Goal: Transaction & Acquisition: Purchase product/service

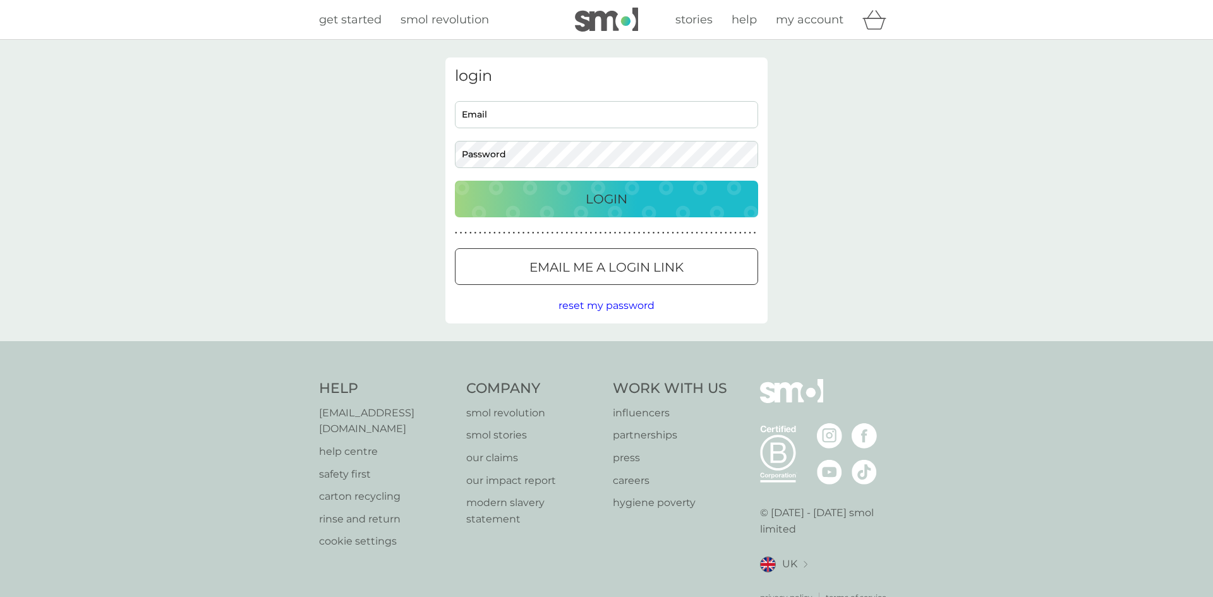
type input "[EMAIL_ADDRESS][DOMAIN_NAME]"
click at [588, 189] on p "Login" at bounding box center [607, 199] width 42 height 20
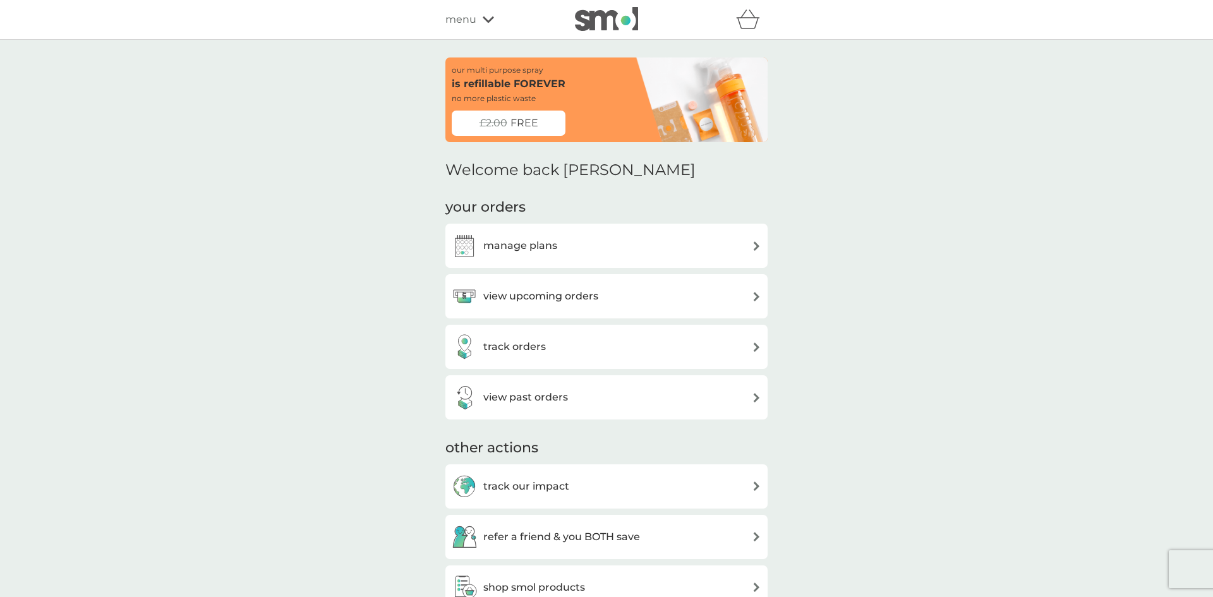
click at [643, 301] on div "view upcoming orders" at bounding box center [607, 296] width 310 height 25
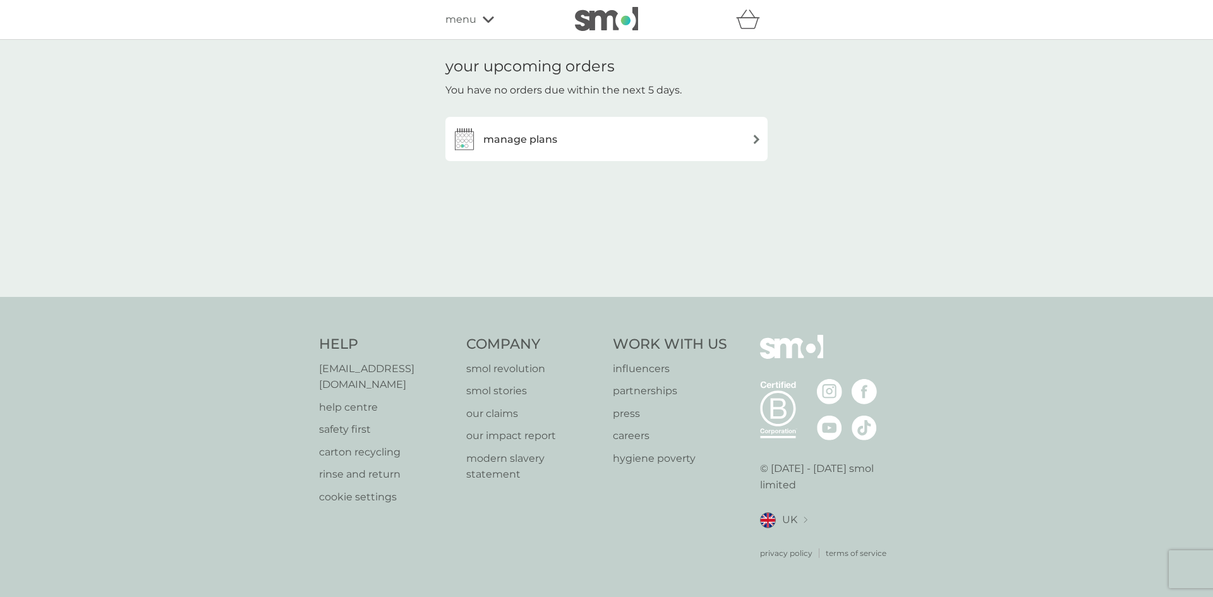
click at [620, 140] on div "manage plans" at bounding box center [607, 138] width 310 height 25
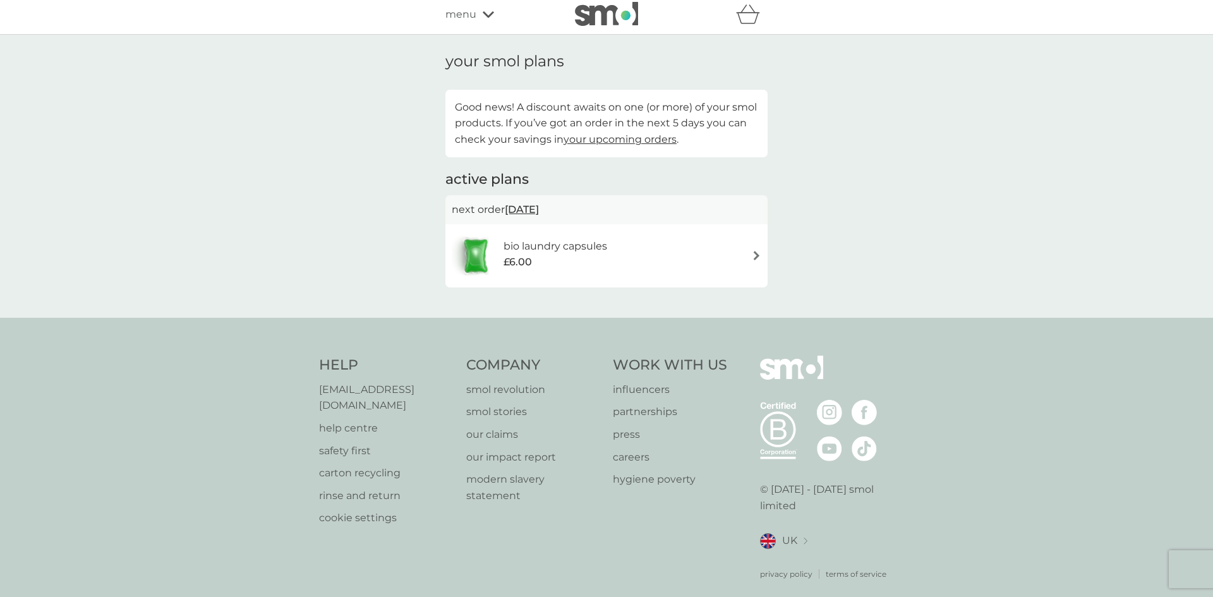
scroll to position [6, 0]
click at [706, 244] on div "bio laundry capsules £6.00" at bounding box center [607, 254] width 310 height 44
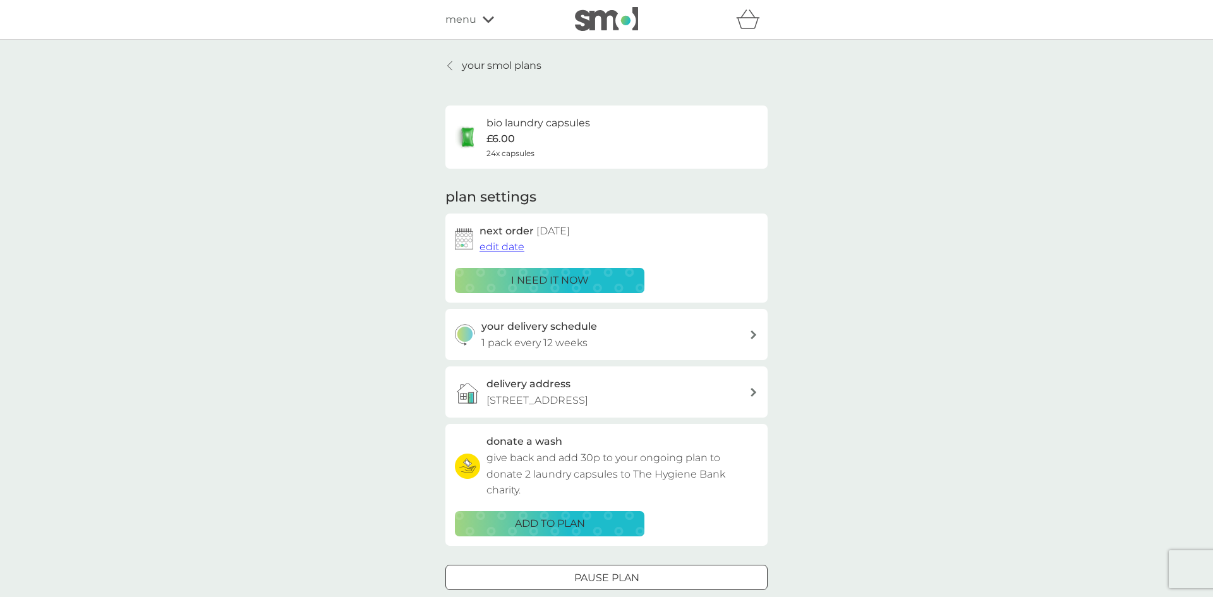
scroll to position [13, 0]
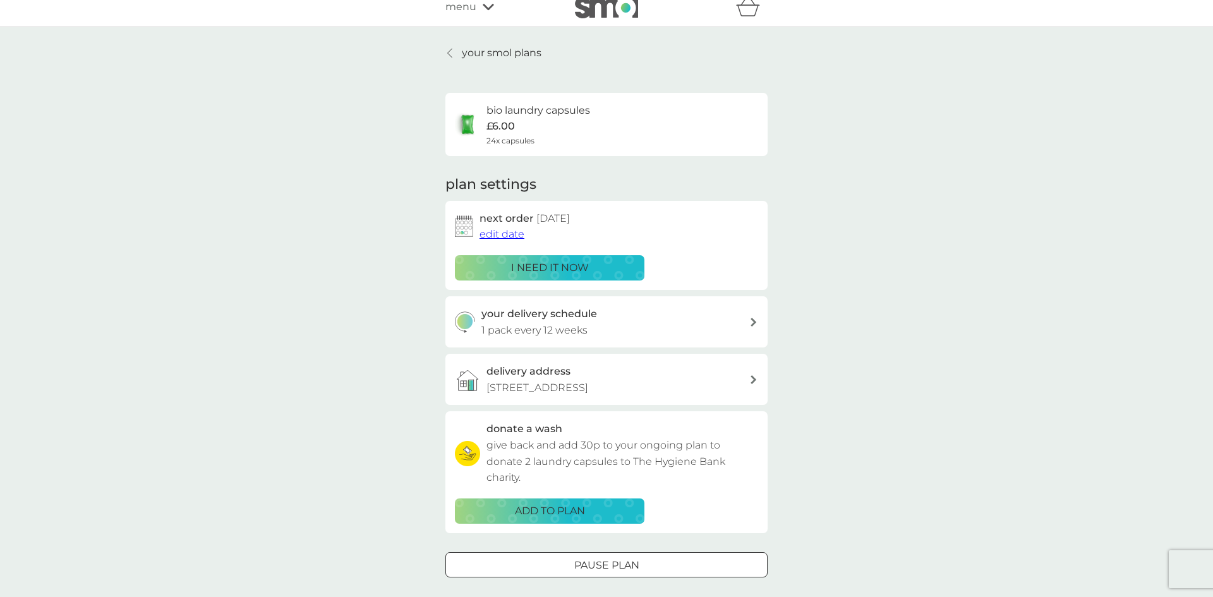
click at [609, 262] on div "i need it now" at bounding box center [549, 268] width 173 height 16
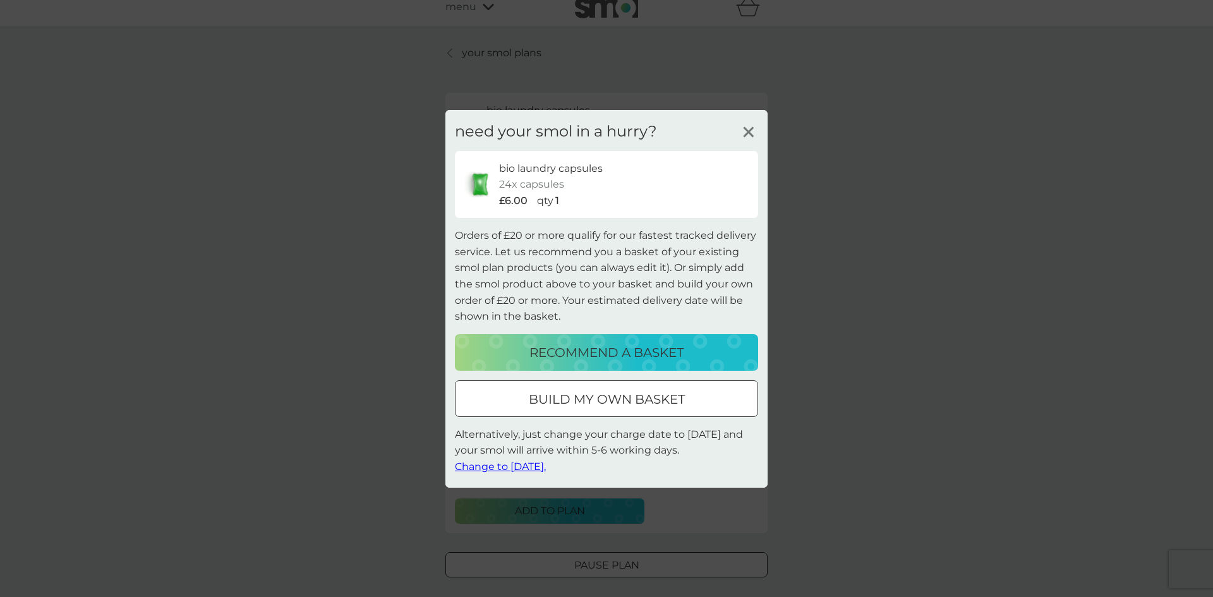
click at [657, 350] on p "recommend a basket" at bounding box center [606, 352] width 154 height 20
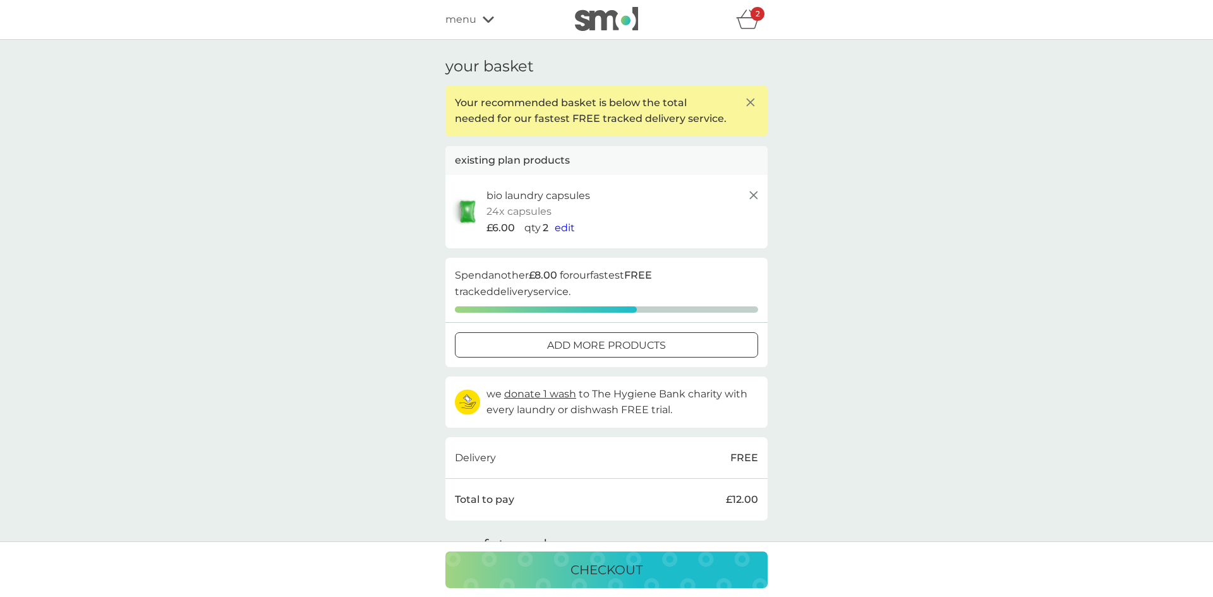
scroll to position [13, 0]
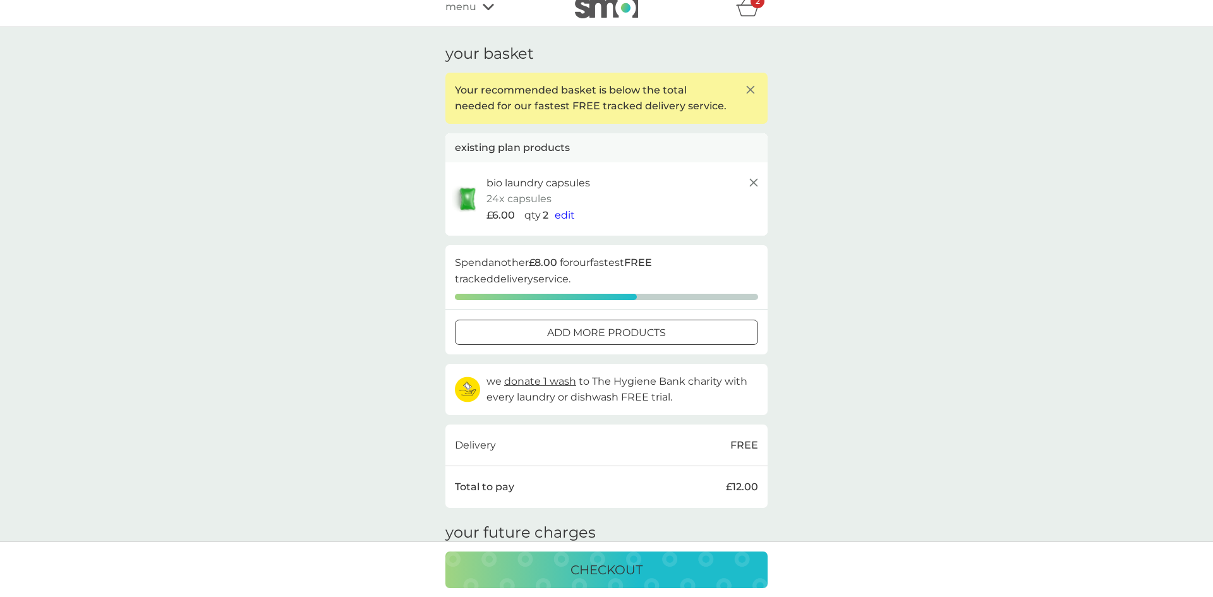
click at [653, 332] on p "add more products" at bounding box center [606, 333] width 119 height 16
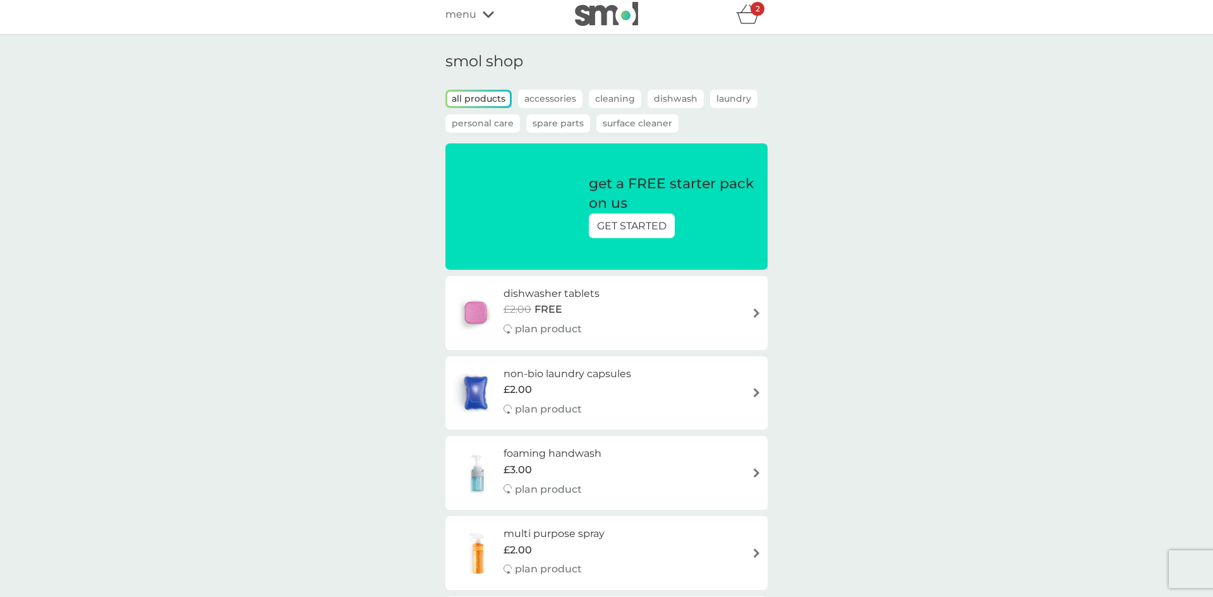
scroll to position [6, 0]
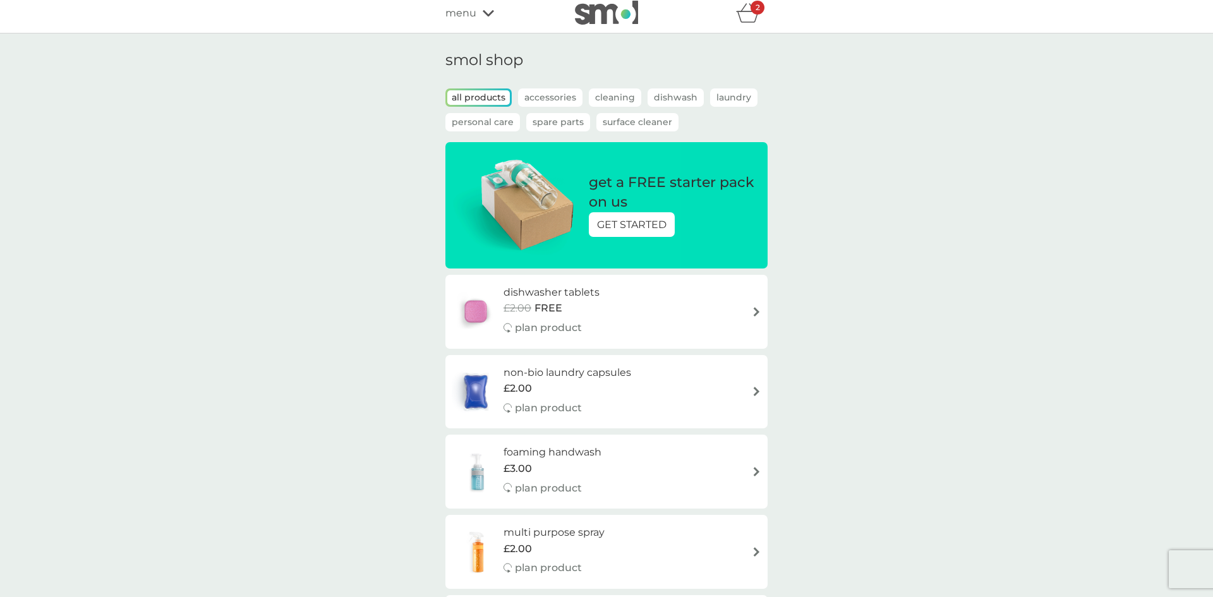
click at [746, 311] on div "dishwasher tablets £2.00 FREE plan product" at bounding box center [607, 311] width 310 height 55
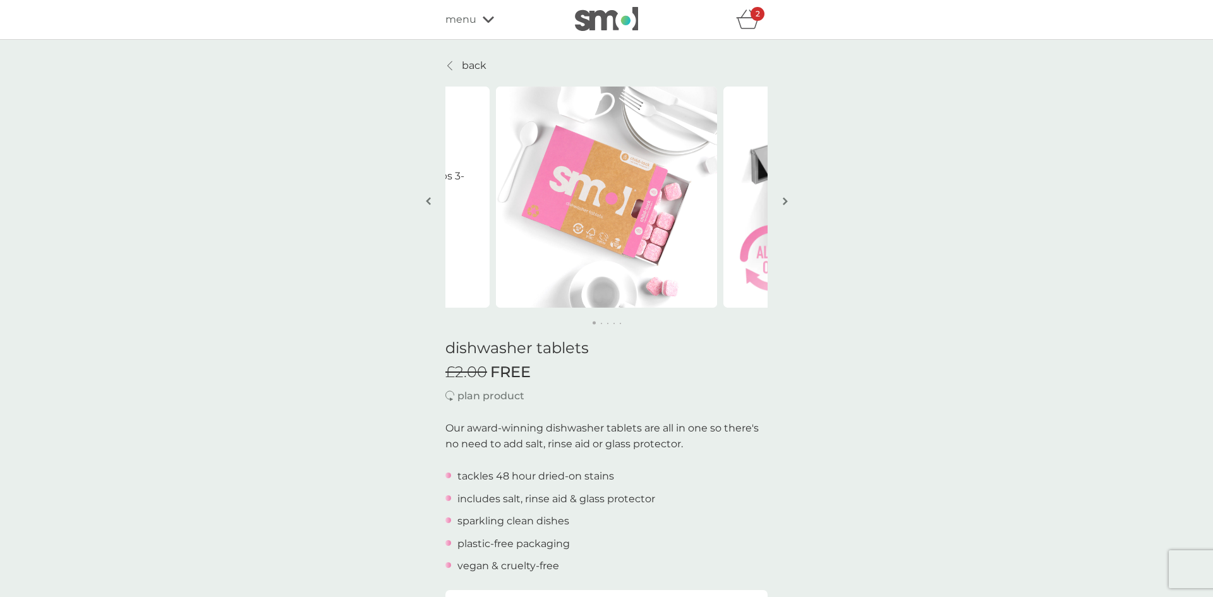
scroll to position [6, 0]
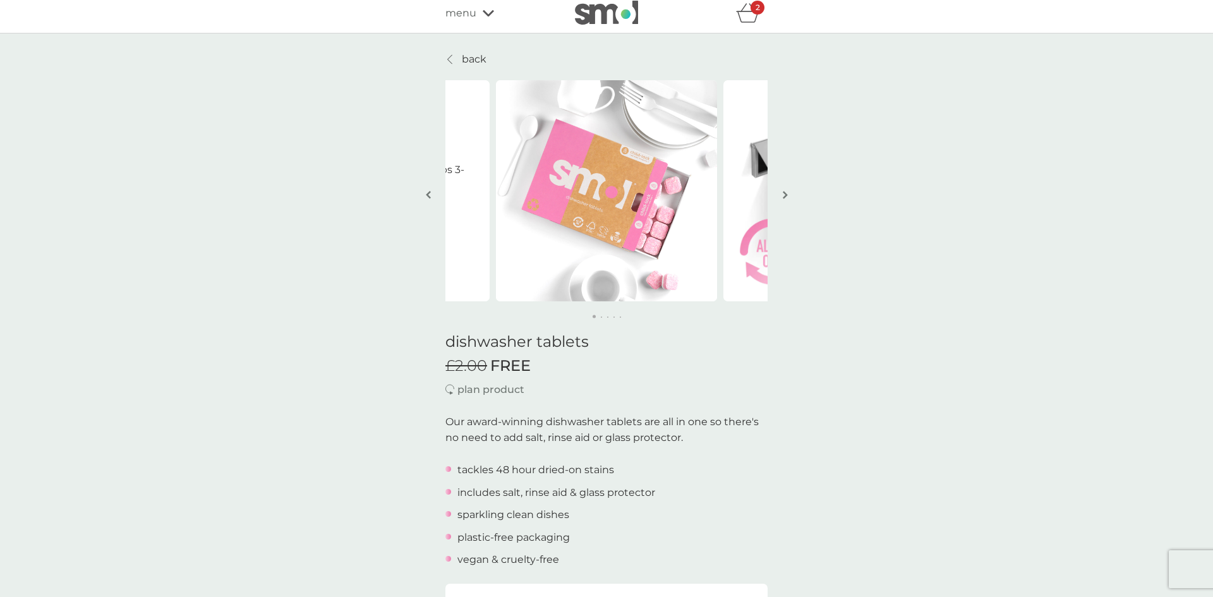
click at [783, 195] on img "button" at bounding box center [785, 194] width 5 height 9
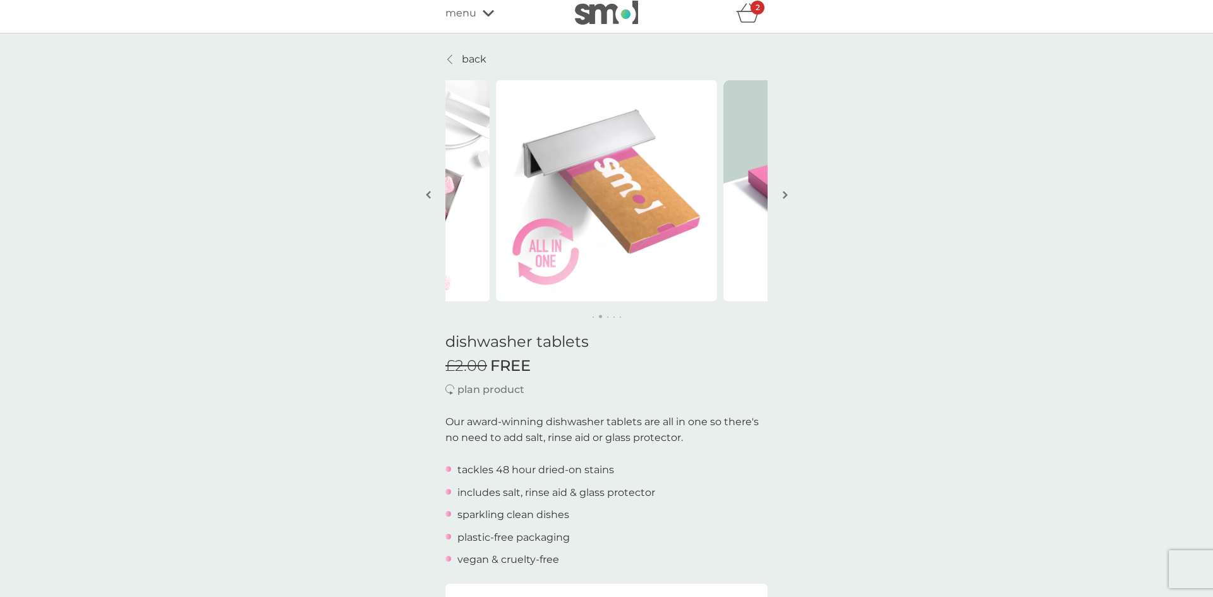
click at [783, 195] on img "button" at bounding box center [785, 194] width 5 height 9
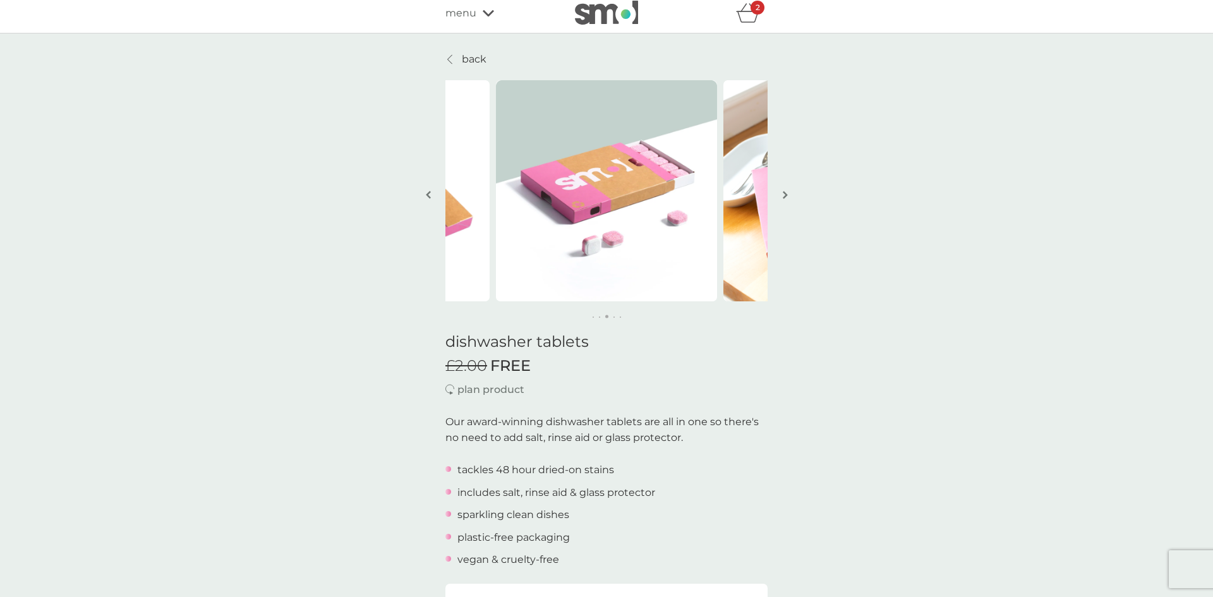
click at [783, 195] on img "button" at bounding box center [785, 194] width 5 height 9
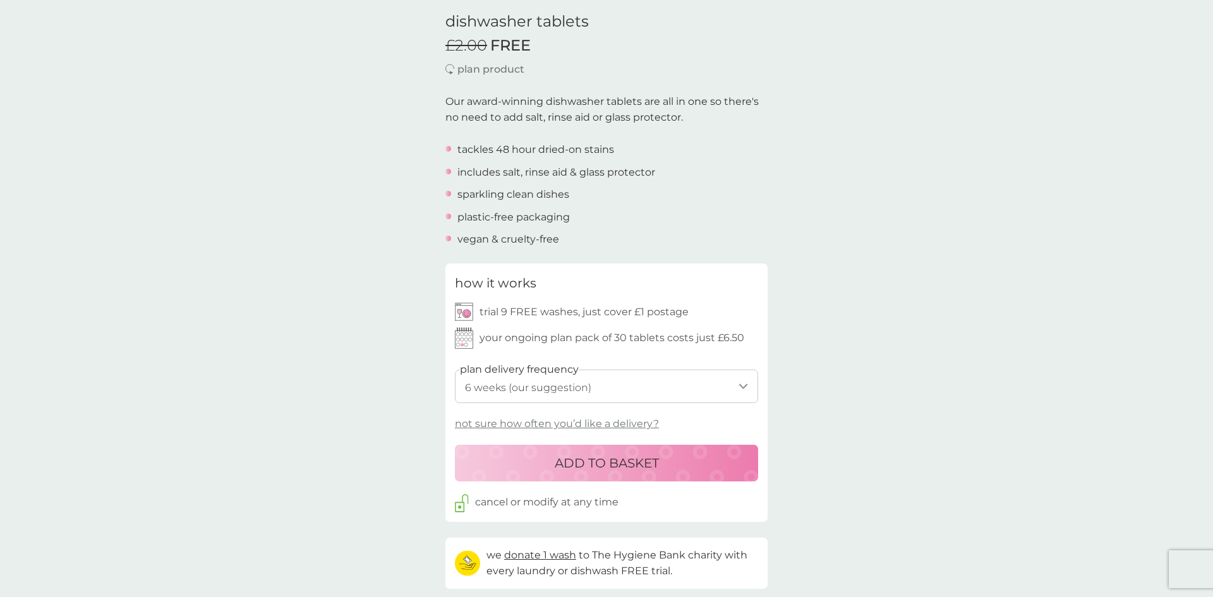
scroll to position [334, 0]
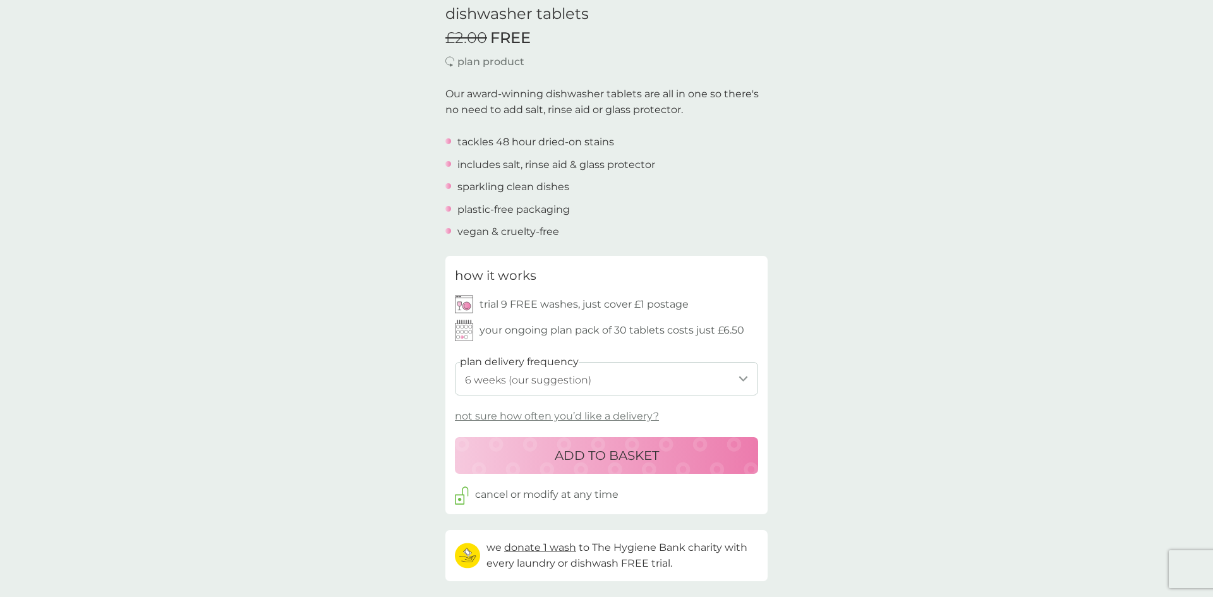
click at [736, 388] on select "1 week 2 weeks 3 weeks 4 weeks 5 weeks 6 weeks (our suggestion) 7 weeks 8 weeks…" at bounding box center [606, 378] width 303 height 33
click at [455, 362] on select "1 week 2 weeks 3 weeks 4 weeks 5 weeks 6 weeks (our suggestion) 7 weeks 8 weeks…" at bounding box center [606, 378] width 303 height 33
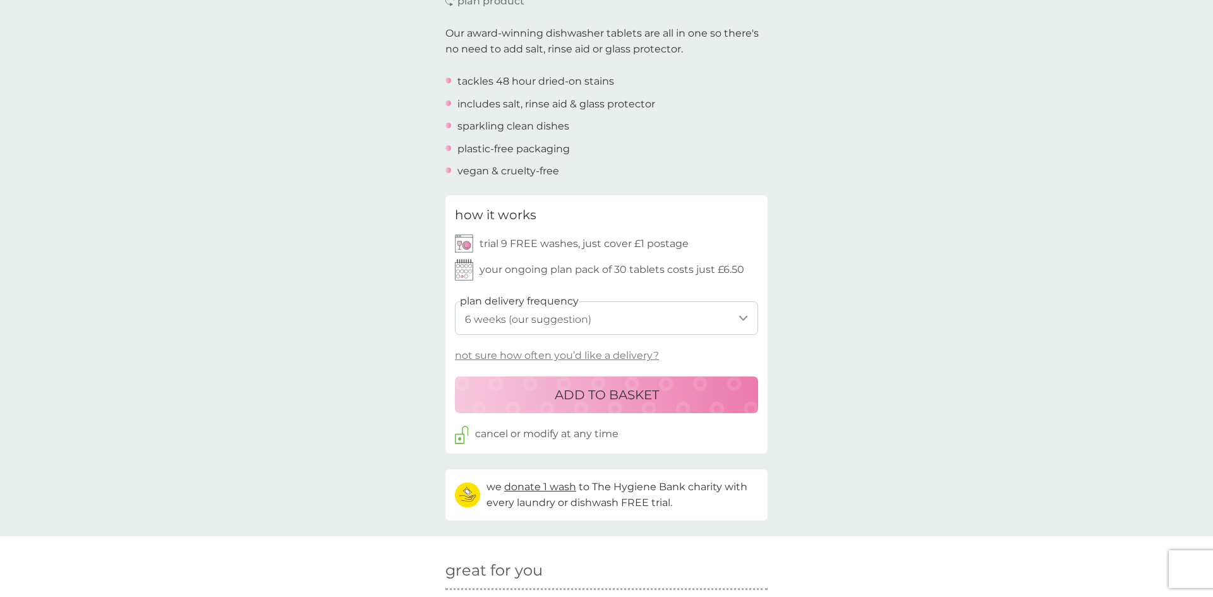
scroll to position [406, 0]
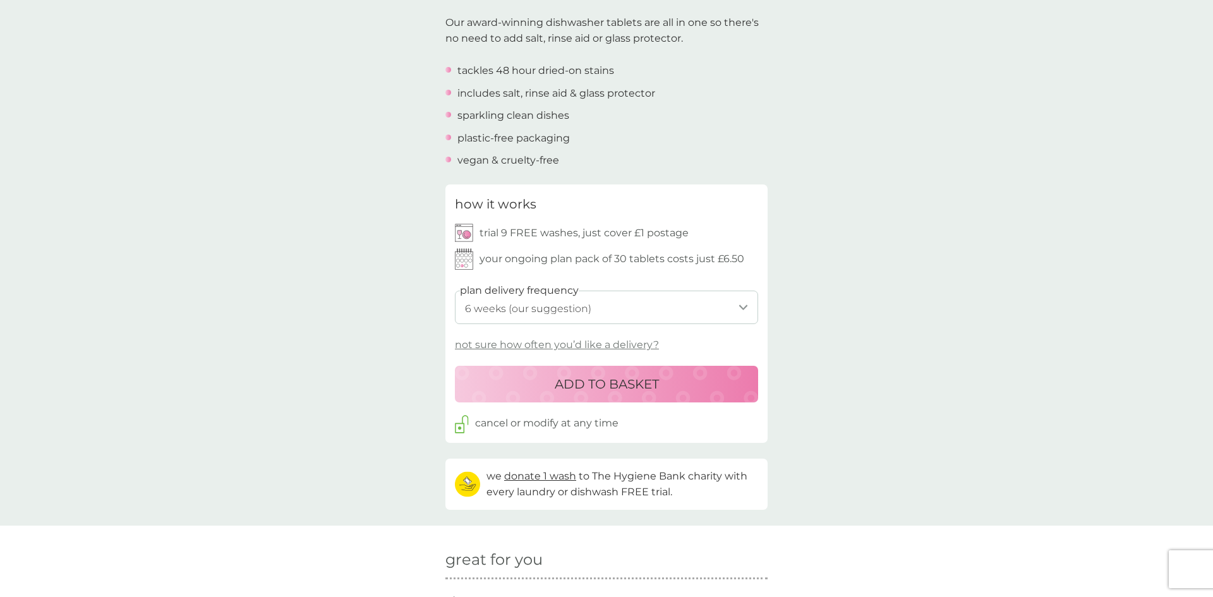
click at [642, 344] on p "not sure how often you’d like a delivery?" at bounding box center [557, 345] width 204 height 16
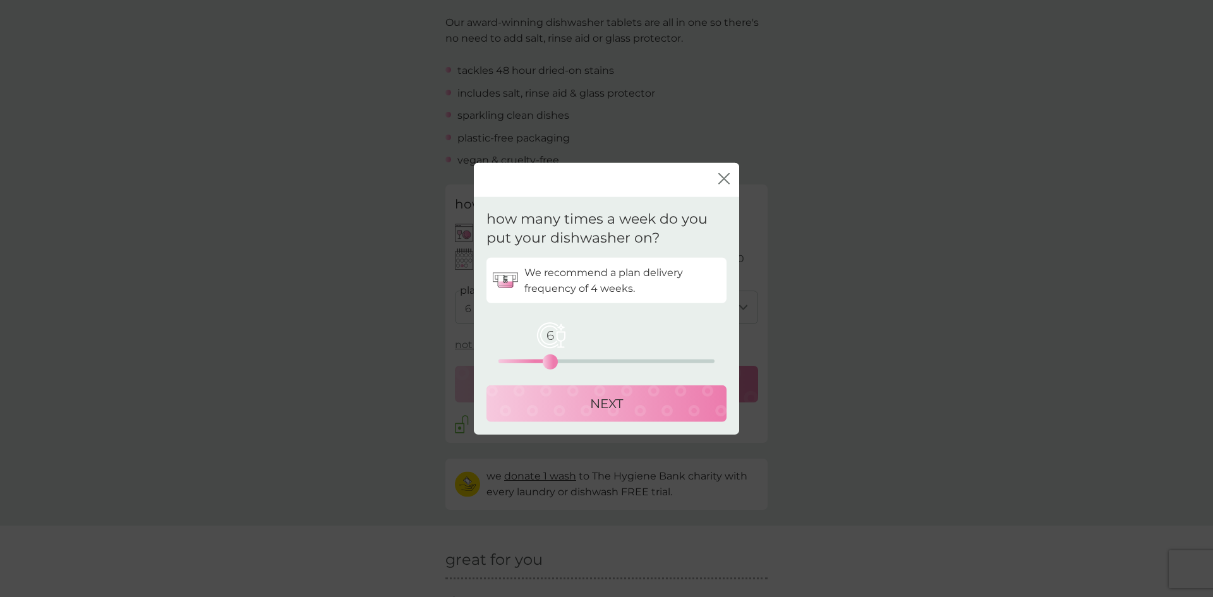
drag, startPoint x: 497, startPoint y: 358, endPoint x: 552, endPoint y: 361, distance: 55.7
click at [552, 361] on div "6" at bounding box center [550, 361] width 5 height 5
click at [603, 401] on p "NEXT" at bounding box center [606, 404] width 33 height 20
select select "35"
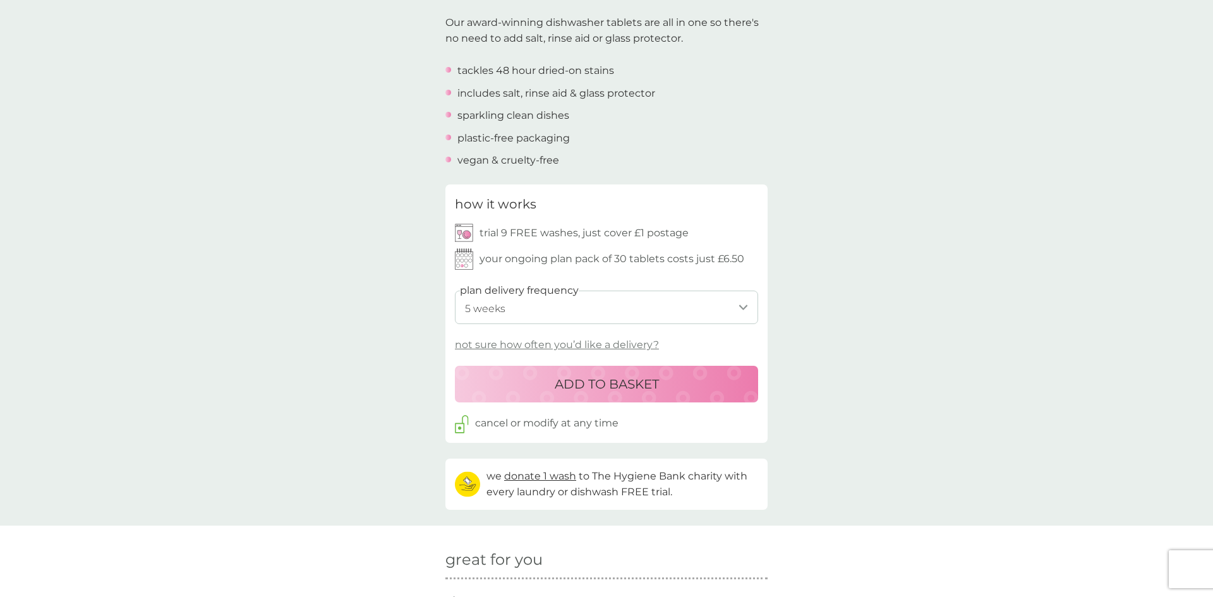
click at [660, 389] on div "ADD TO BASKET" at bounding box center [607, 384] width 278 height 20
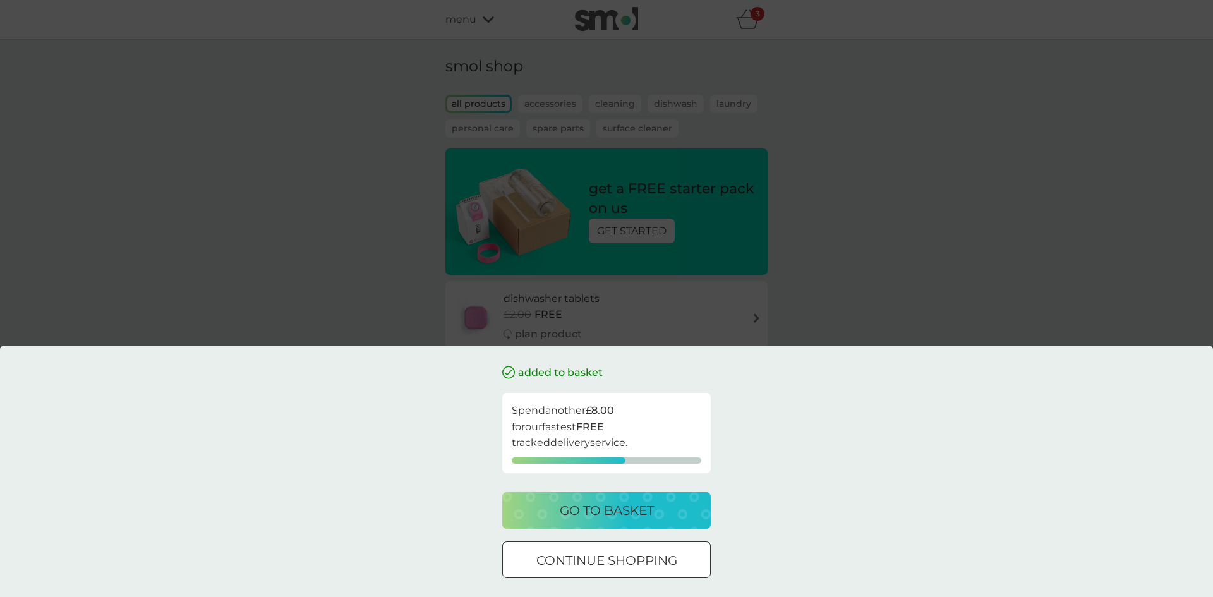
click at [663, 559] on p "continue shopping" at bounding box center [606, 560] width 141 height 20
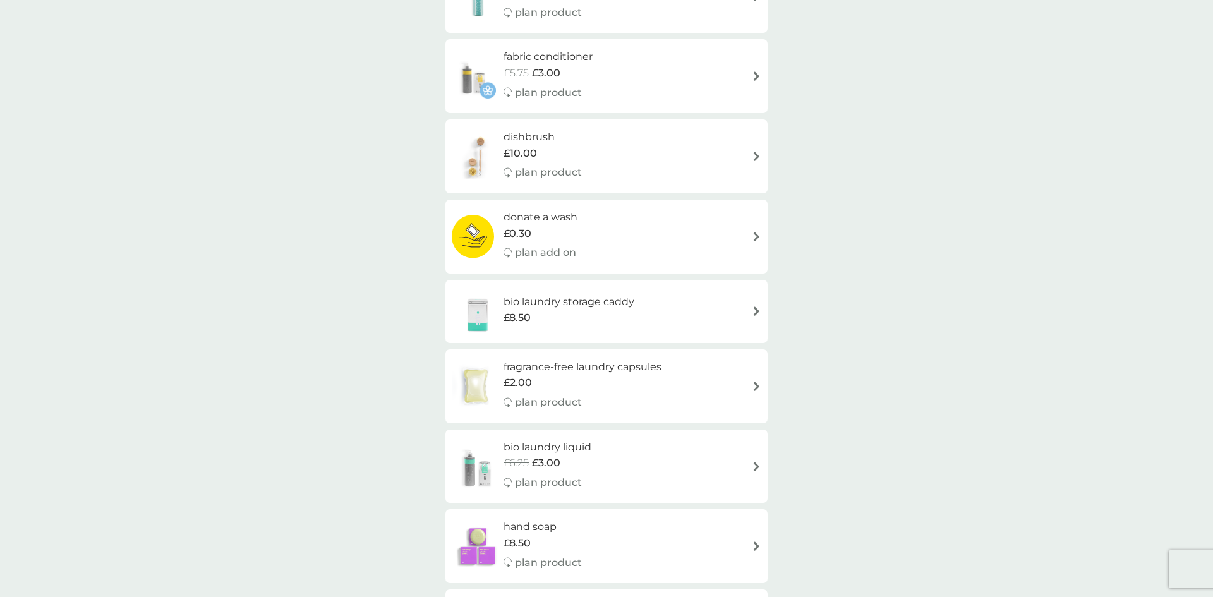
scroll to position [728, 0]
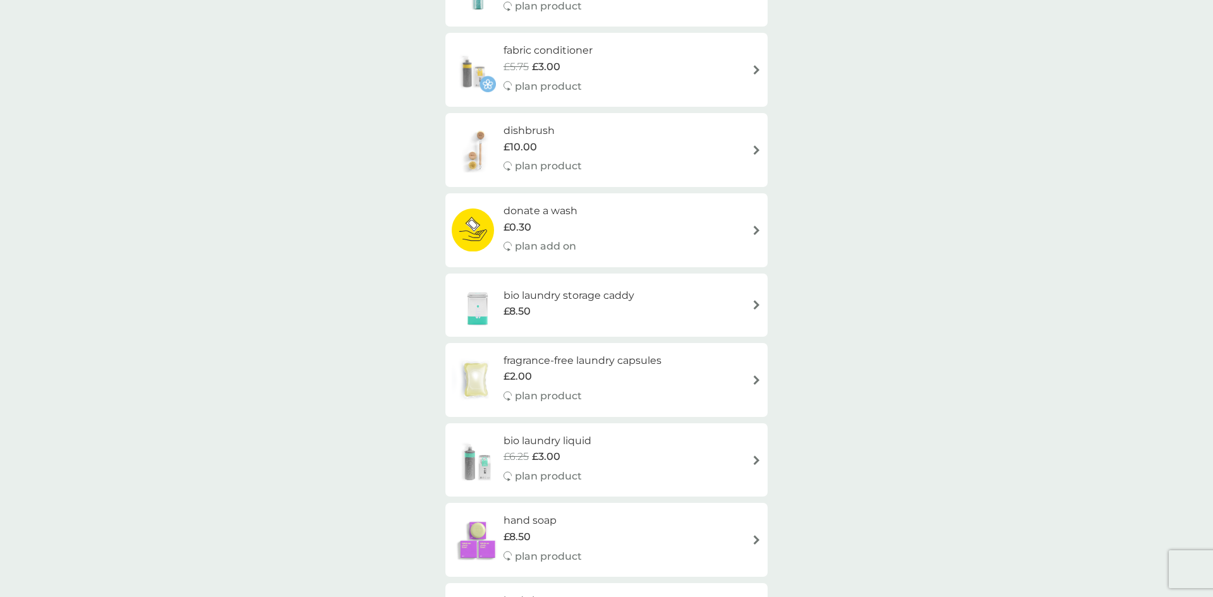
click at [755, 306] on img at bounding box center [756, 304] width 9 height 9
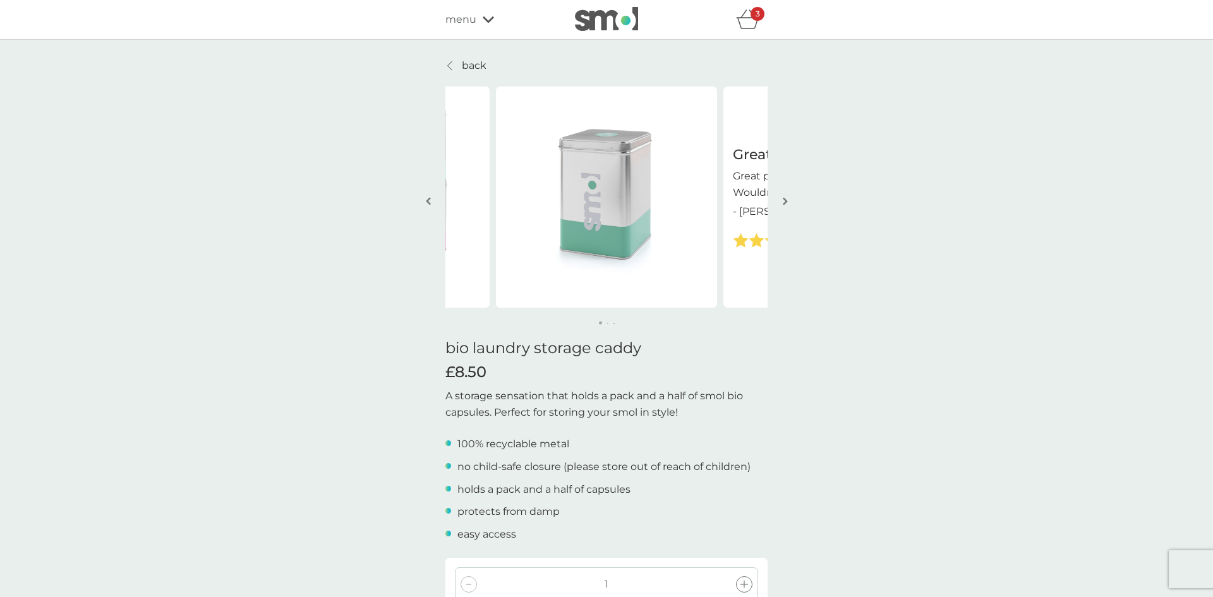
click at [785, 196] on img "button" at bounding box center [785, 200] width 5 height 9
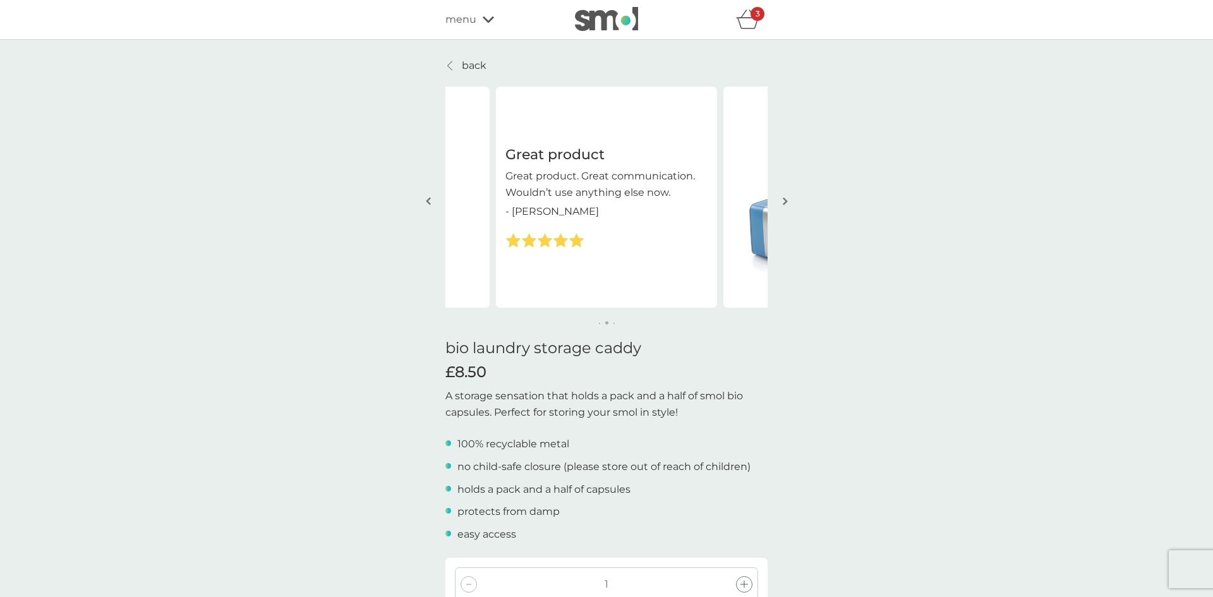
click at [785, 196] on img "button" at bounding box center [785, 200] width 5 height 9
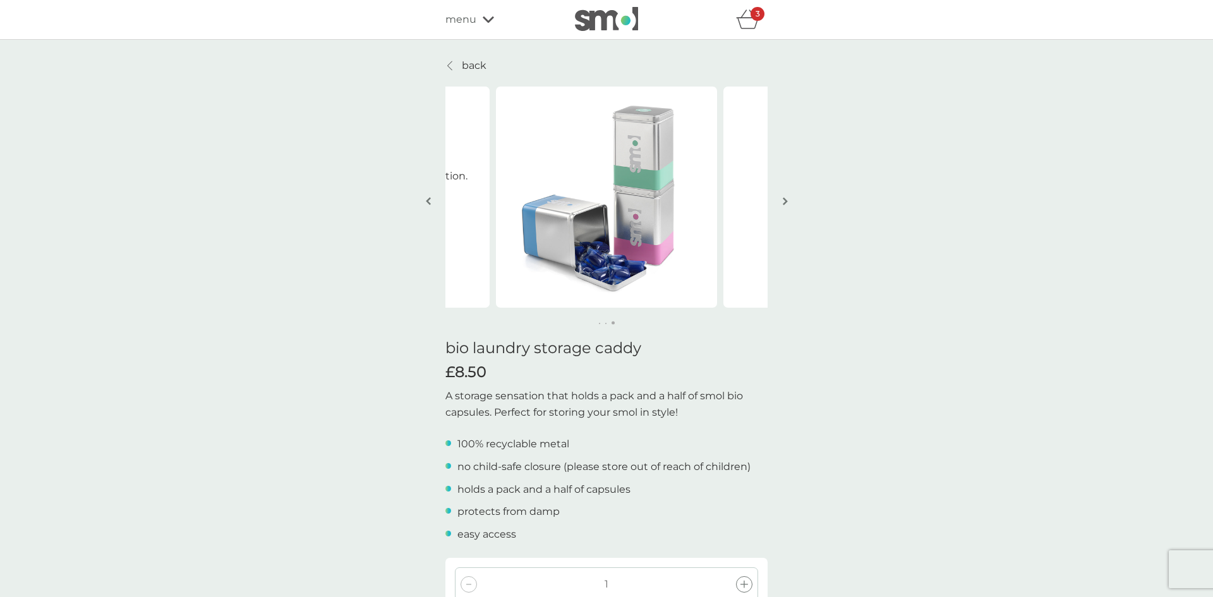
click at [785, 196] on img "button" at bounding box center [785, 200] width 5 height 9
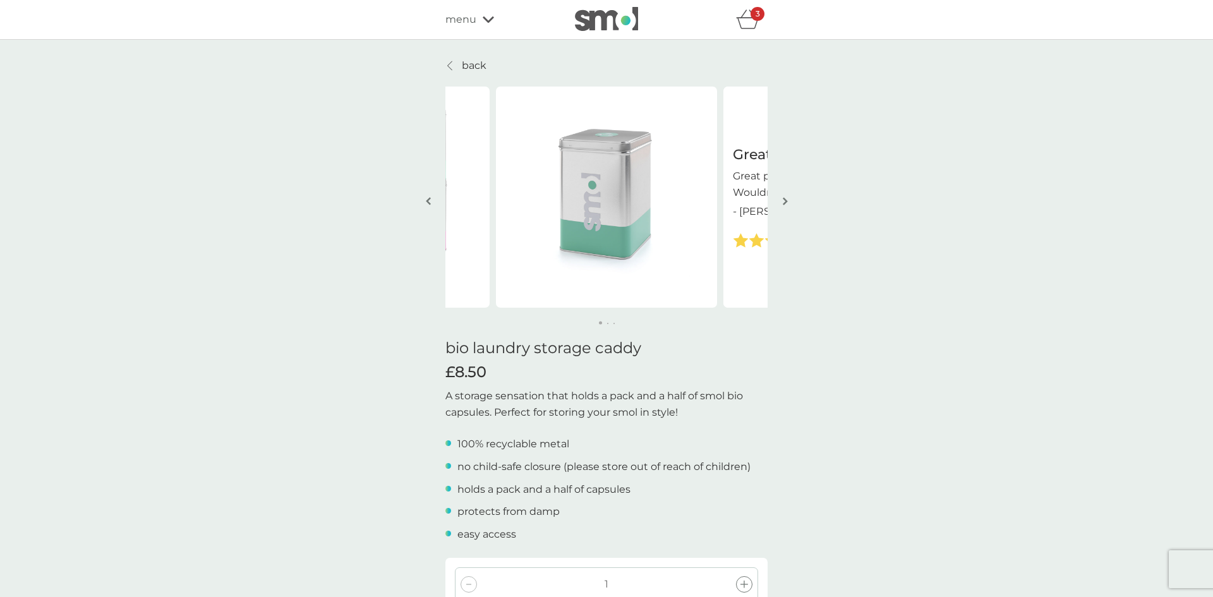
click at [785, 196] on img "button" at bounding box center [785, 200] width 5 height 9
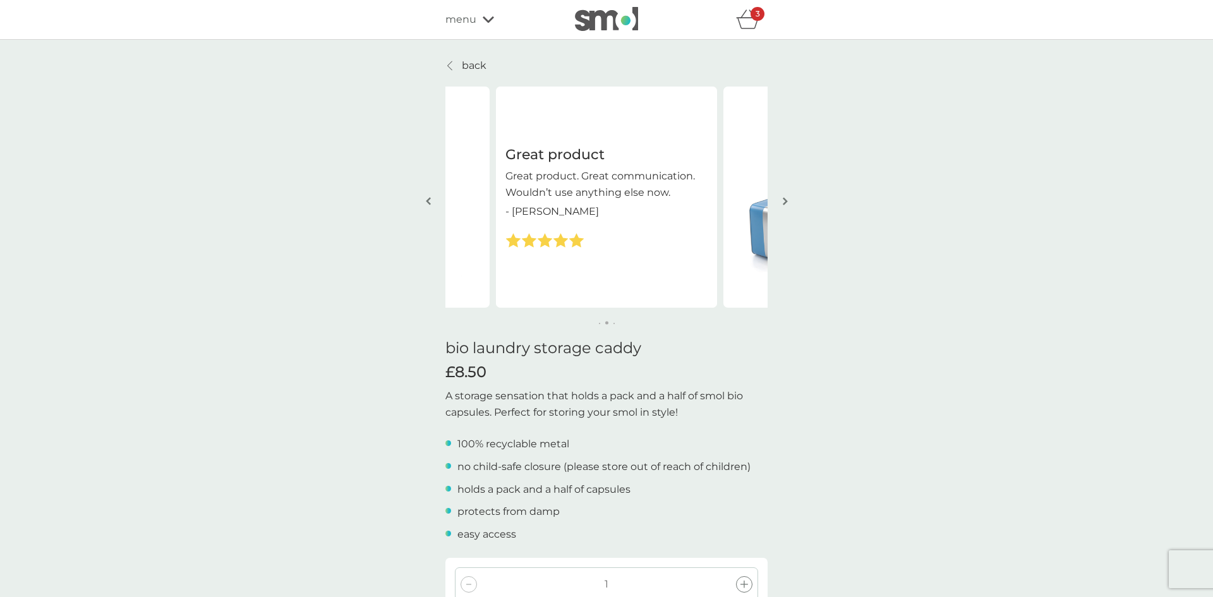
click at [785, 196] on img "button" at bounding box center [785, 200] width 5 height 9
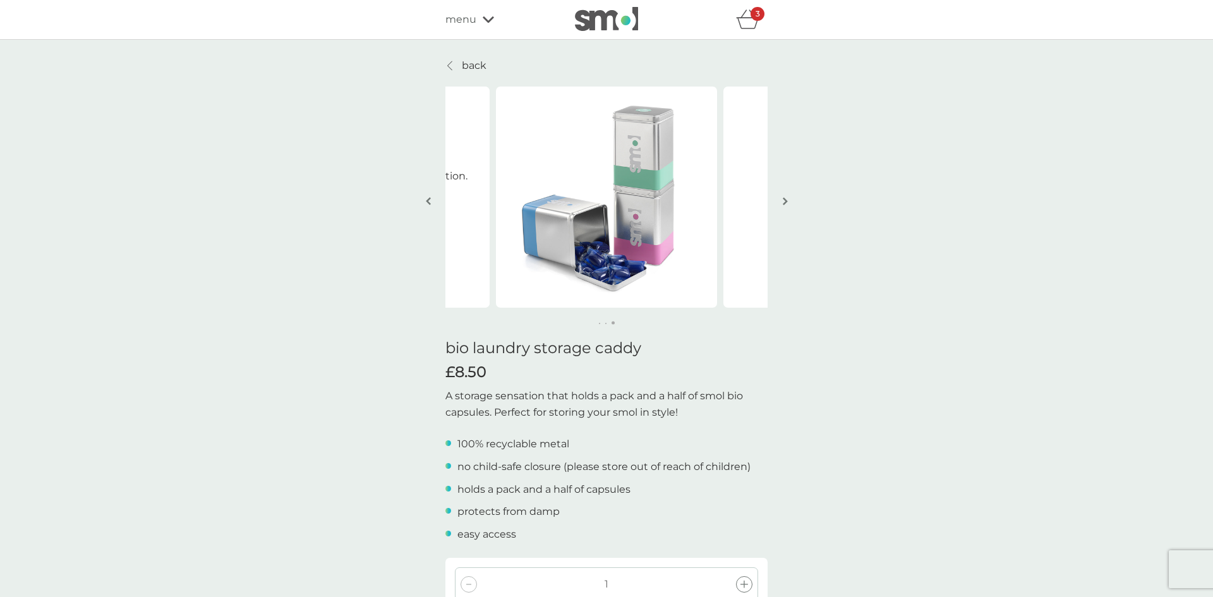
click at [785, 196] on img "button" at bounding box center [785, 200] width 5 height 9
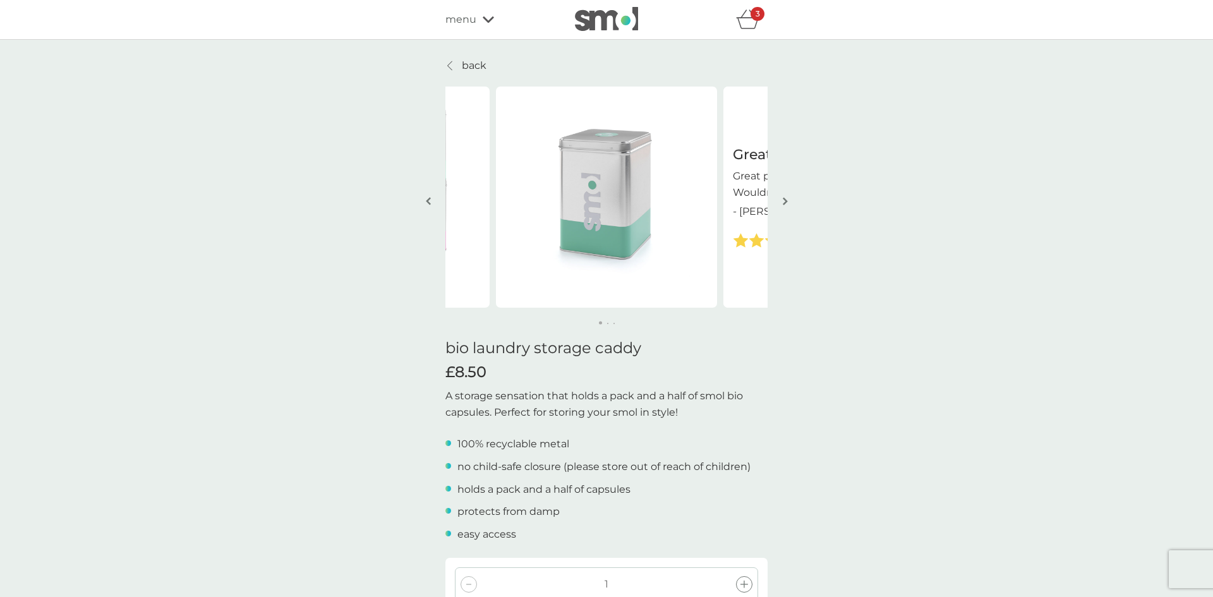
click at [476, 62] on p "back" at bounding box center [474, 65] width 25 height 16
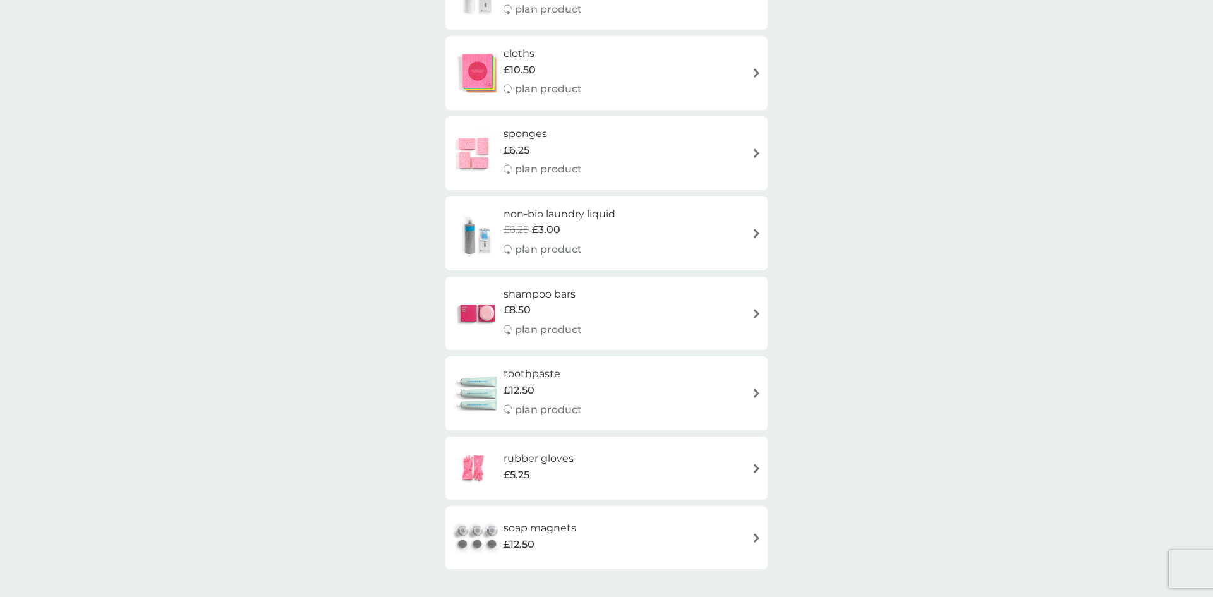
scroll to position [1615, 0]
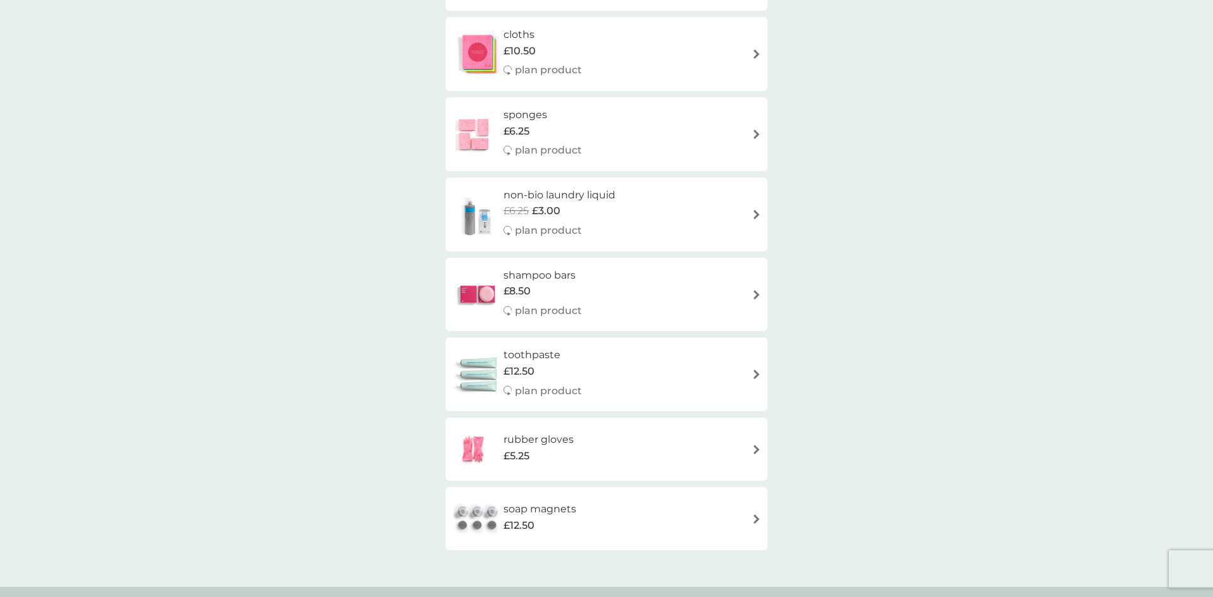
click at [746, 517] on div "soap magnets £12.50" at bounding box center [607, 519] width 310 height 44
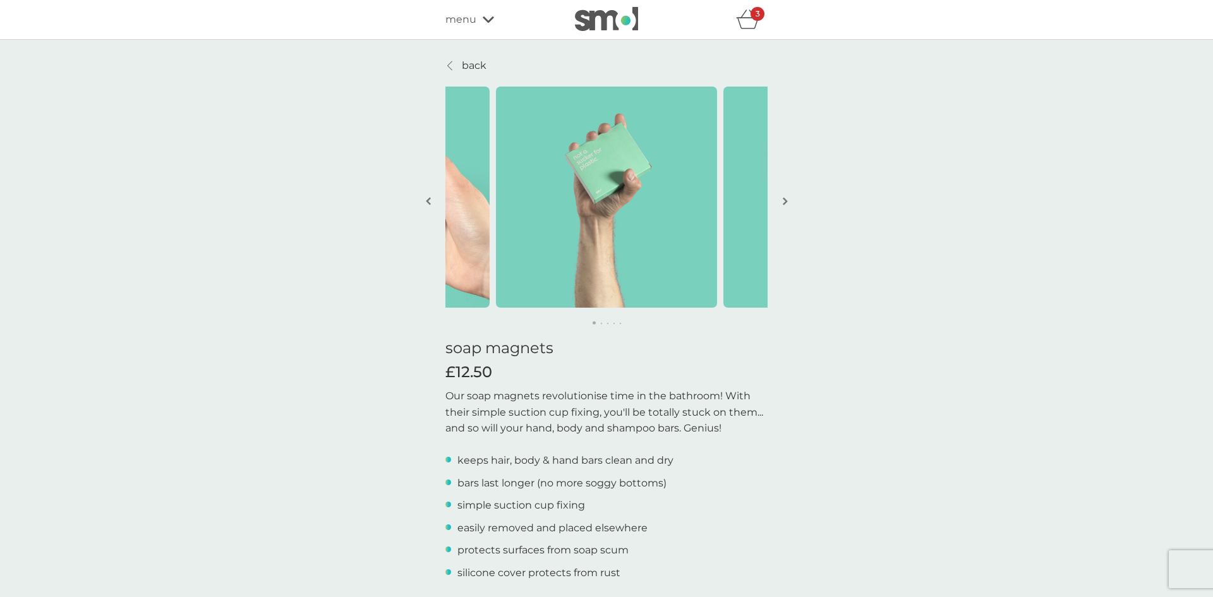
click at [787, 191] on button "button" at bounding box center [784, 202] width 9 height 63
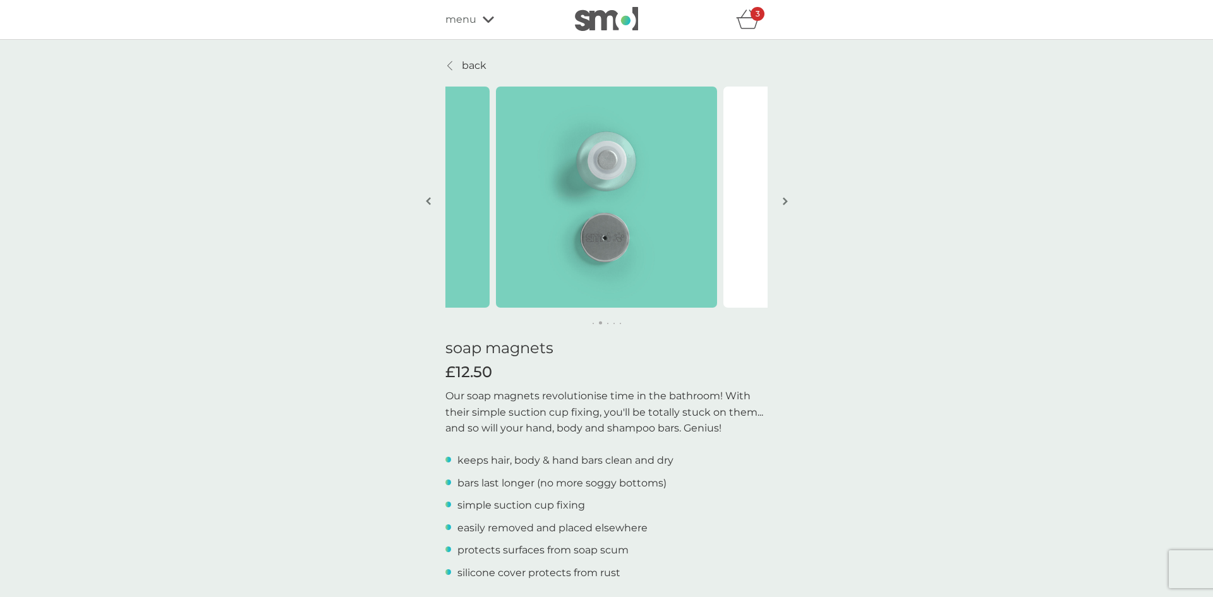
click at [787, 191] on button "button" at bounding box center [784, 202] width 9 height 63
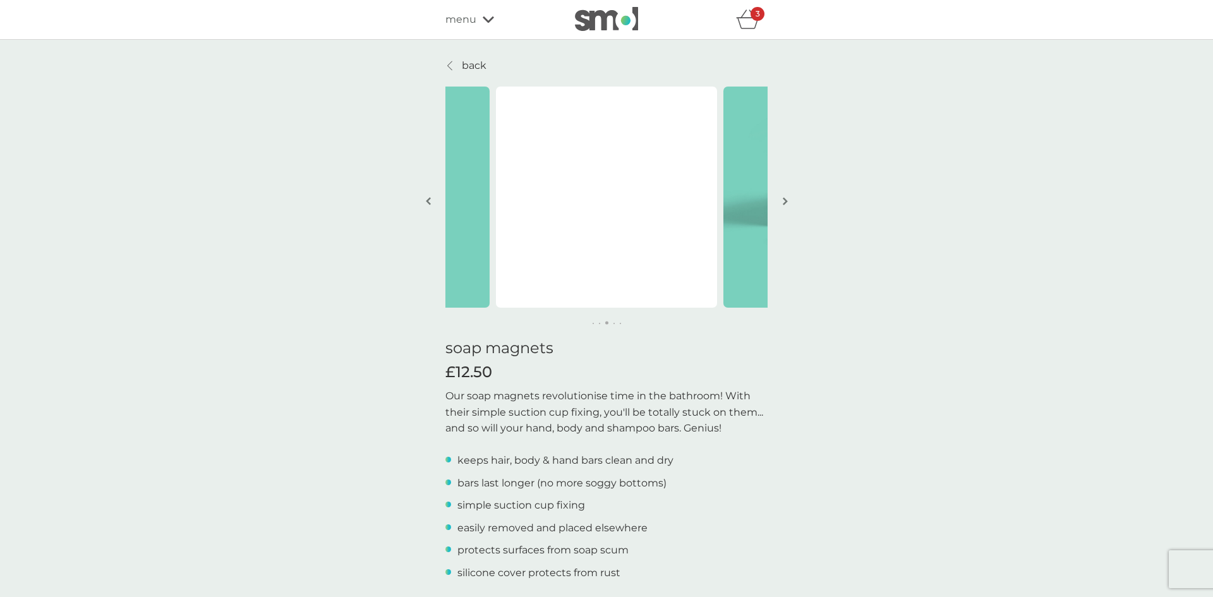
click at [783, 206] on button "button" at bounding box center [784, 202] width 9 height 63
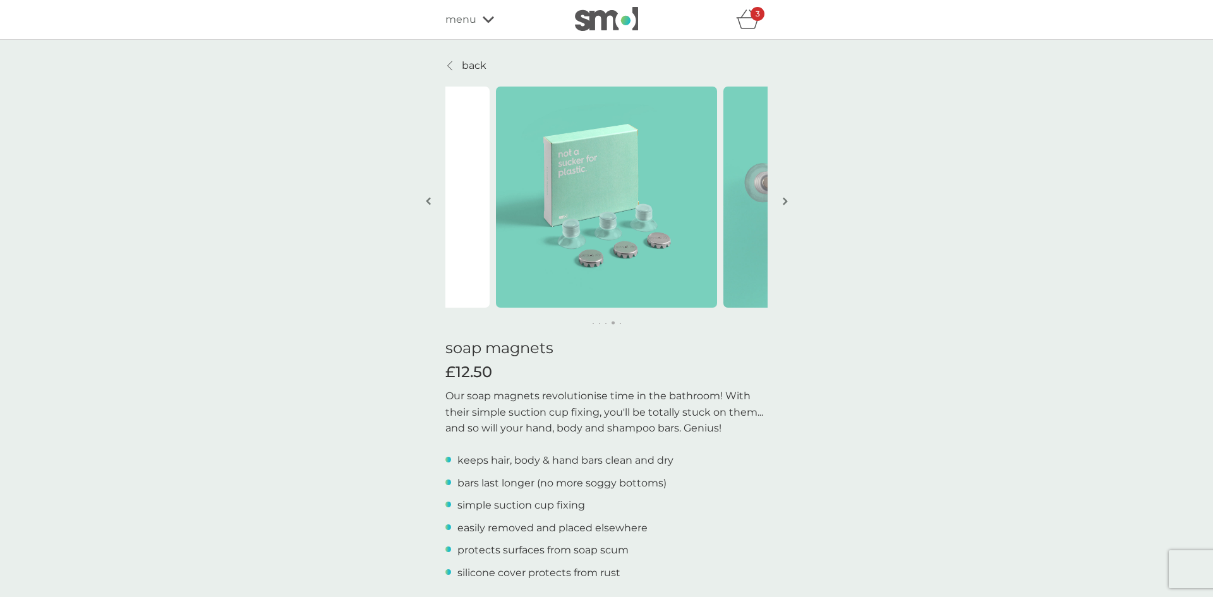
click at [783, 200] on img "button" at bounding box center [785, 200] width 5 height 9
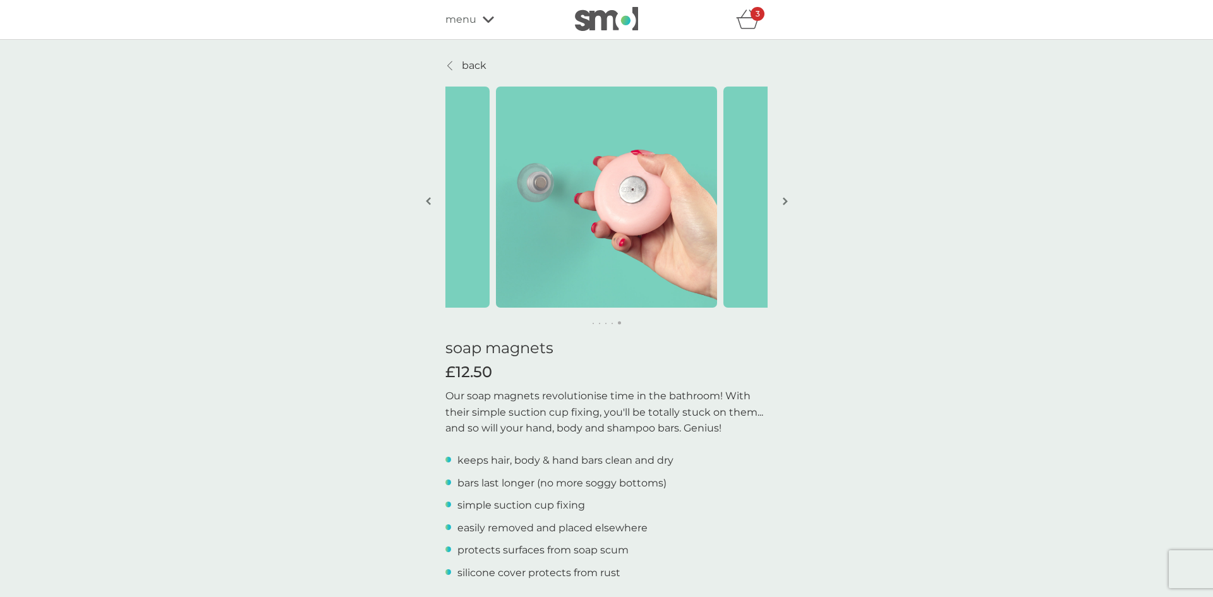
click at [480, 64] on p "back" at bounding box center [474, 65] width 25 height 16
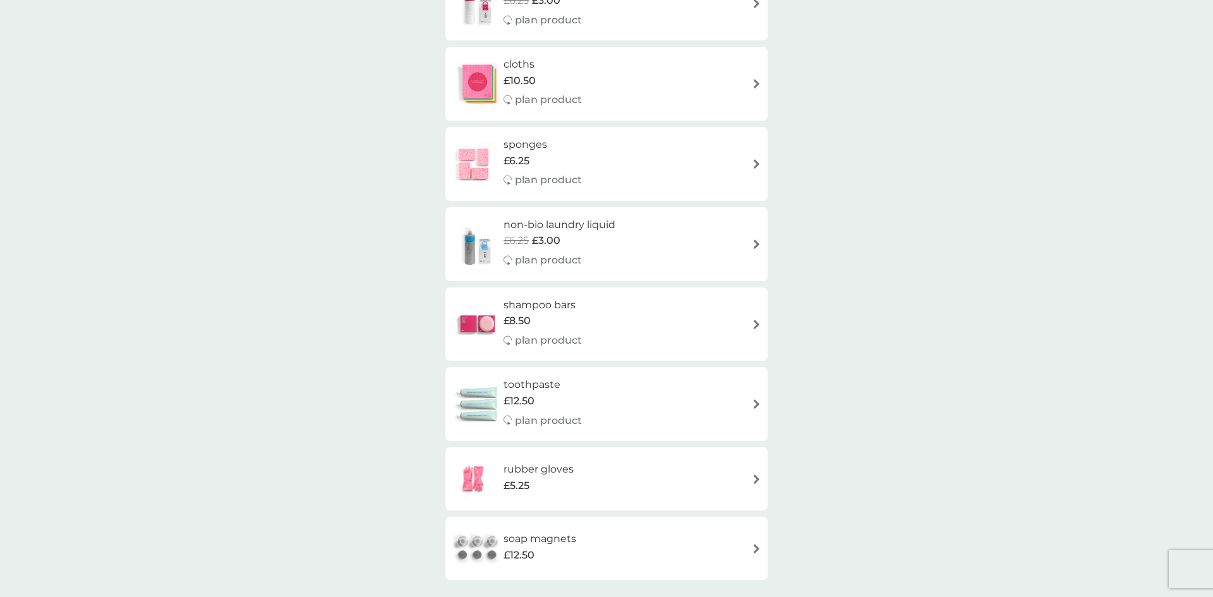
scroll to position [1402, 0]
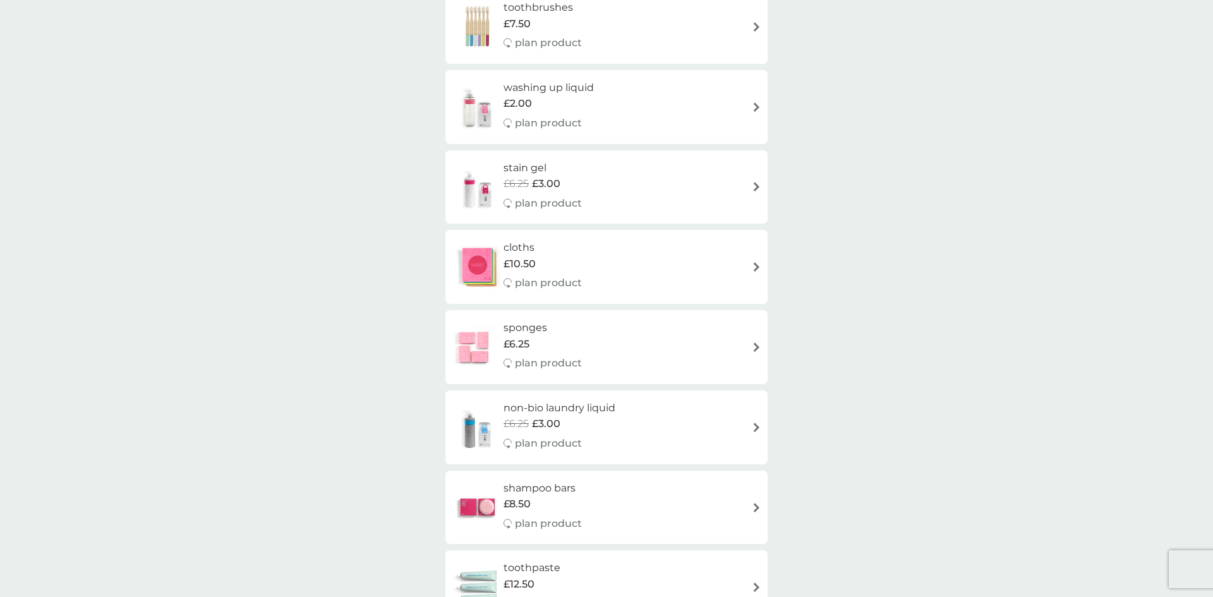
click at [747, 280] on div "cloths £10.50 plan product" at bounding box center [607, 266] width 310 height 55
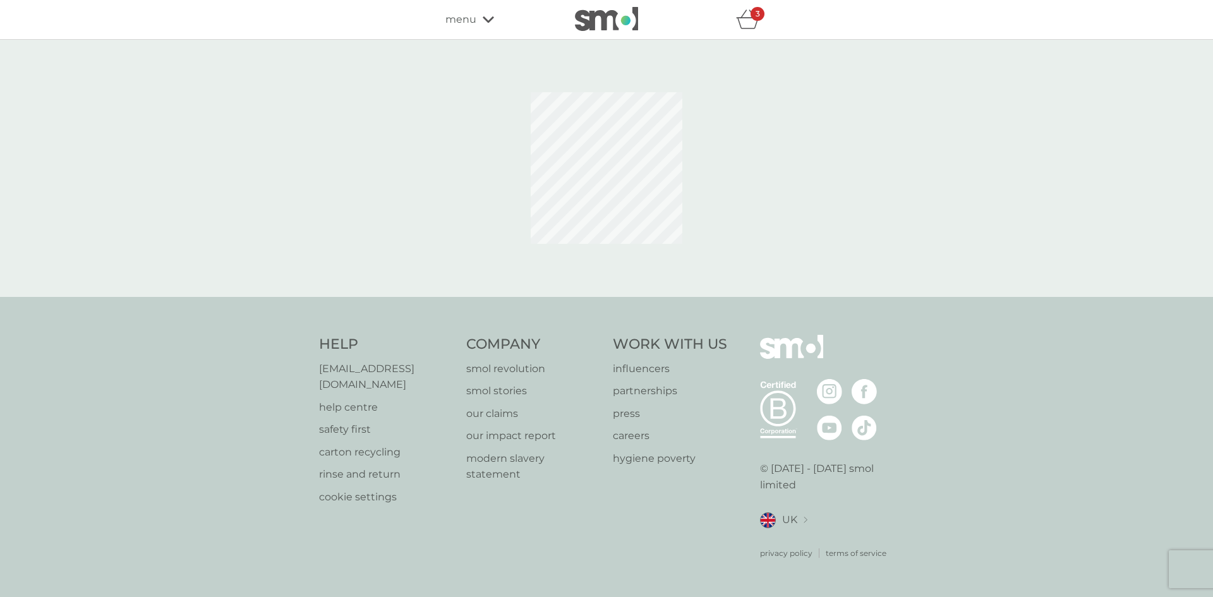
select select "91"
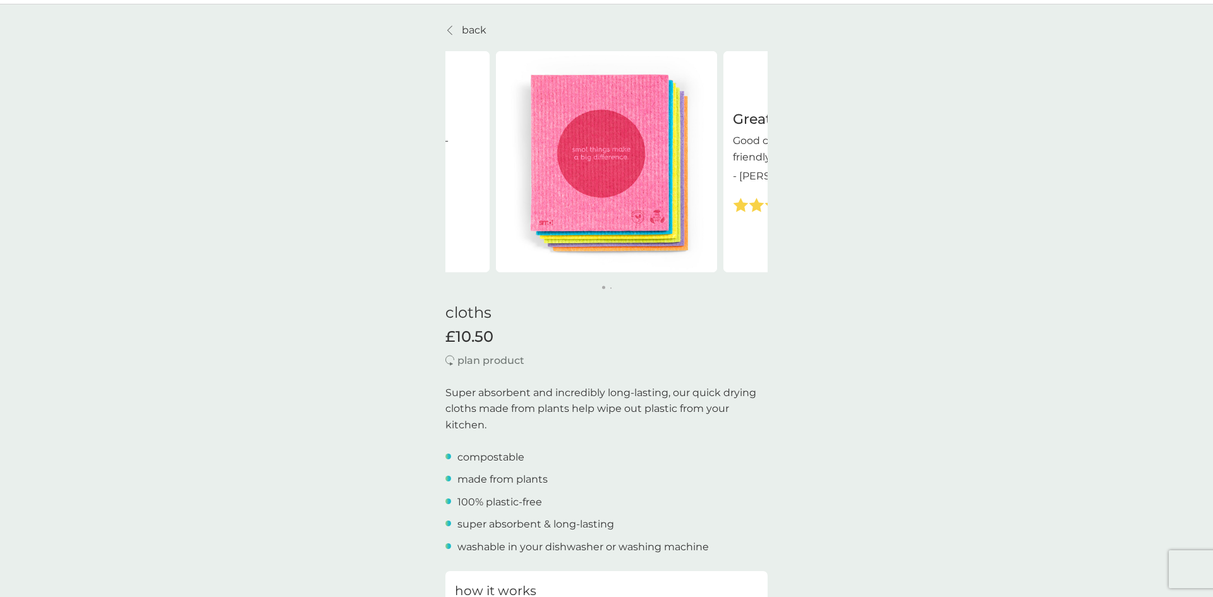
scroll to position [37, 0]
drag, startPoint x: 721, startPoint y: 226, endPoint x: 615, endPoint y: 238, distance: 107.4
click at [615, 237] on div "Great products Good cleaning products plus eco-friendly - Jane Great products G…" at bounding box center [723, 160] width 1365 height 221
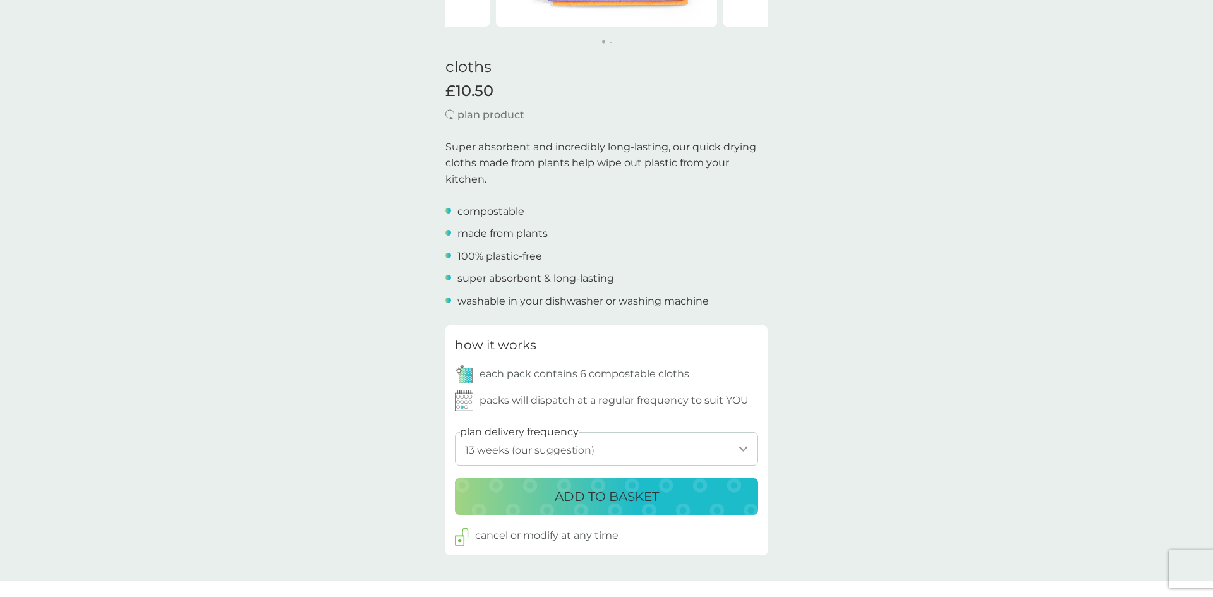
scroll to position [287, 0]
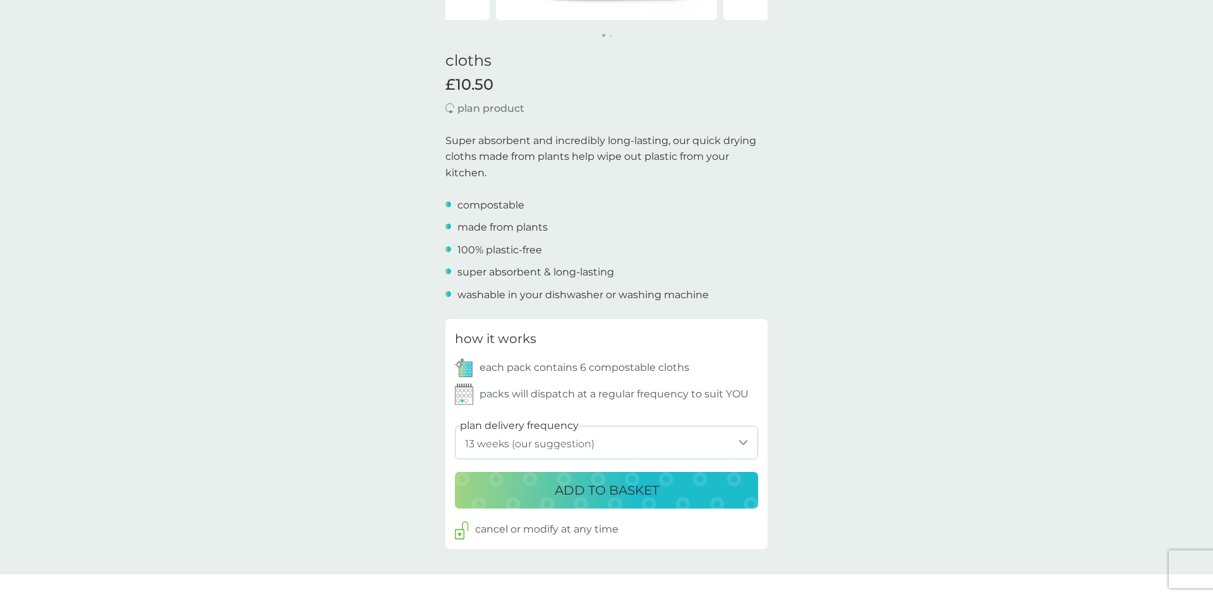
click at [691, 487] on div "ADD TO BASKET" at bounding box center [607, 490] width 278 height 20
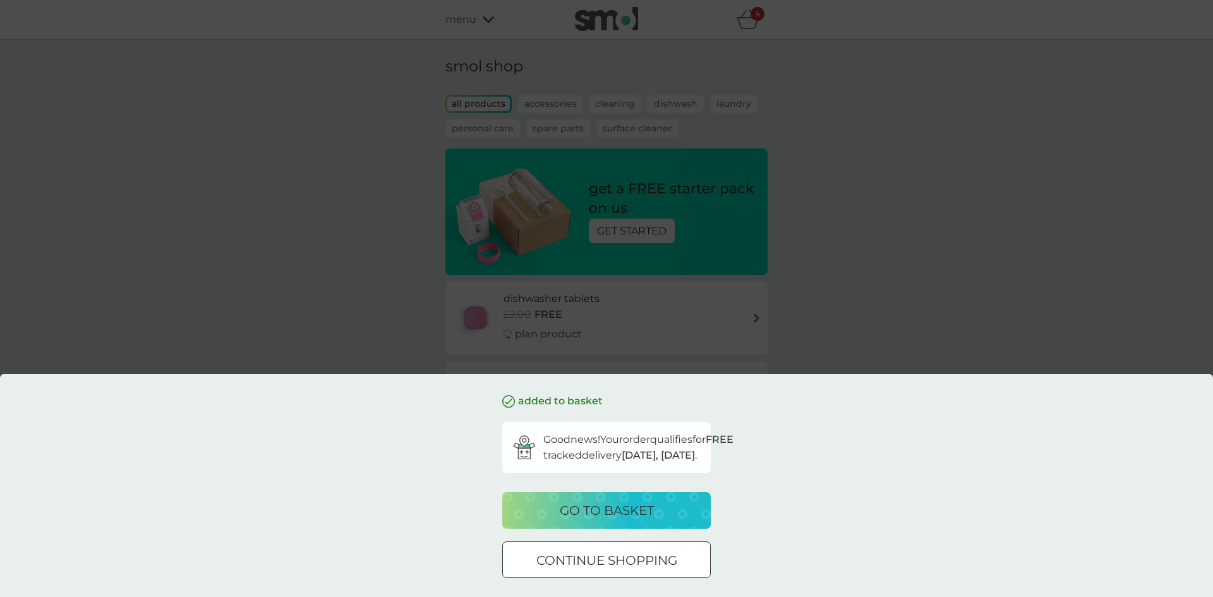
click at [668, 503] on div "go to basket" at bounding box center [606, 510] width 183 height 20
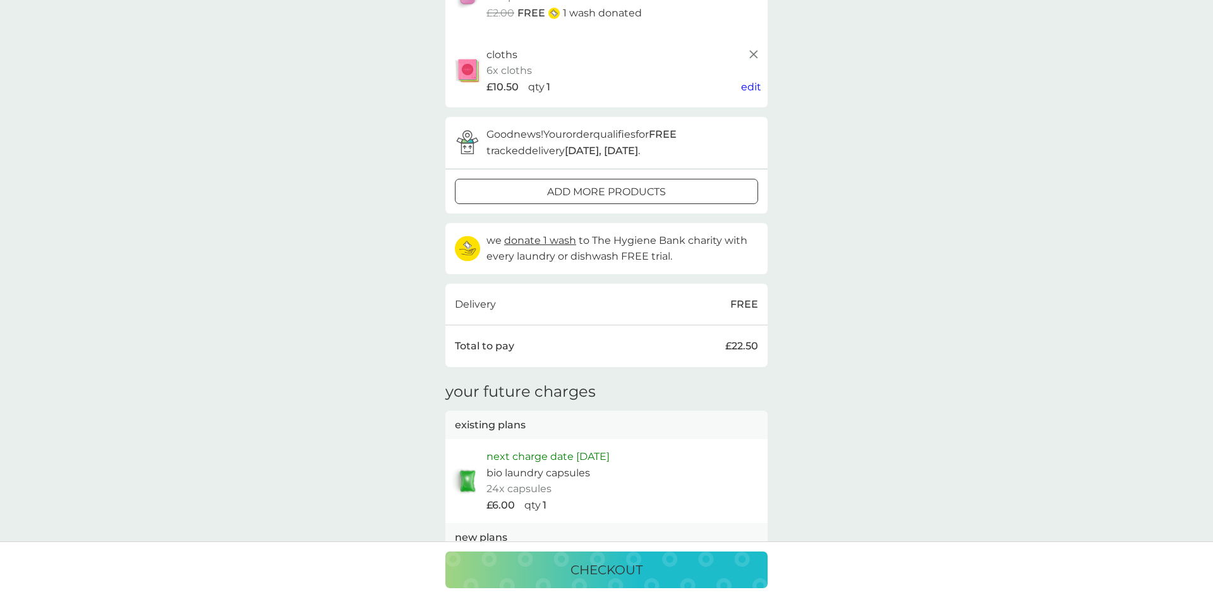
scroll to position [39, 0]
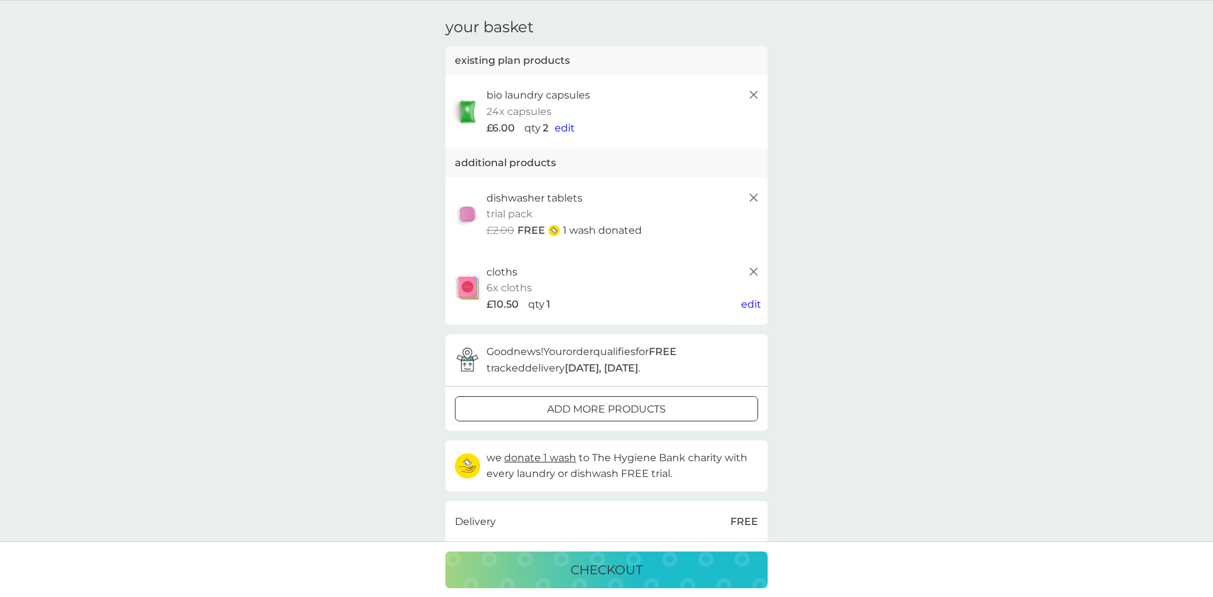
click at [755, 277] on icon at bounding box center [753, 271] width 15 height 15
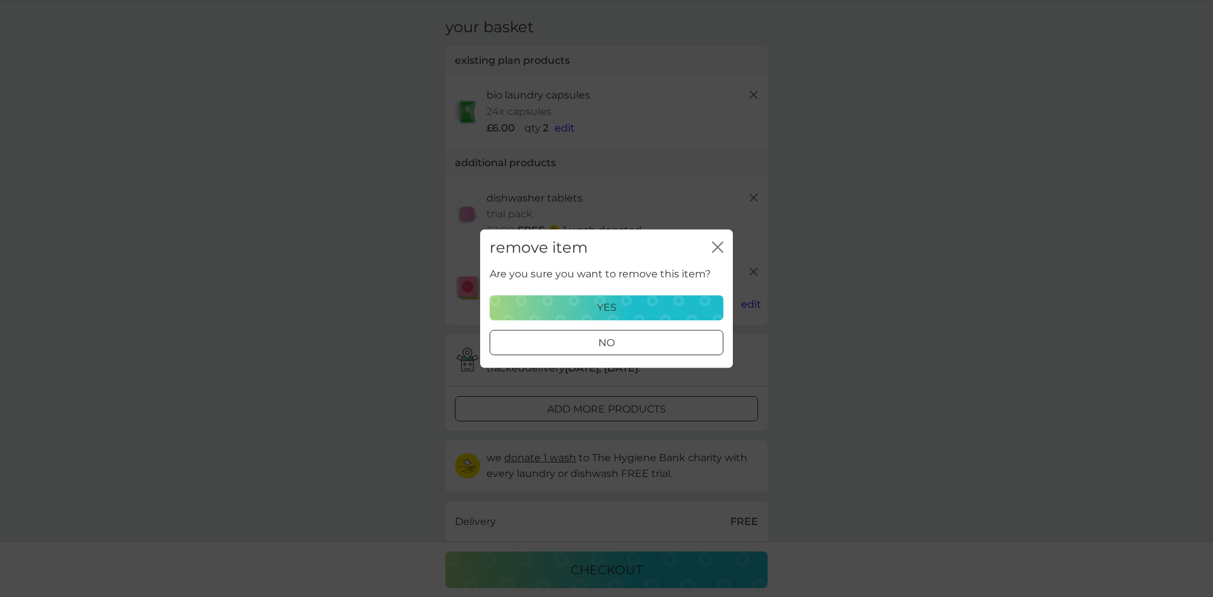
click at [616, 300] on div "yes" at bounding box center [606, 307] width 217 height 16
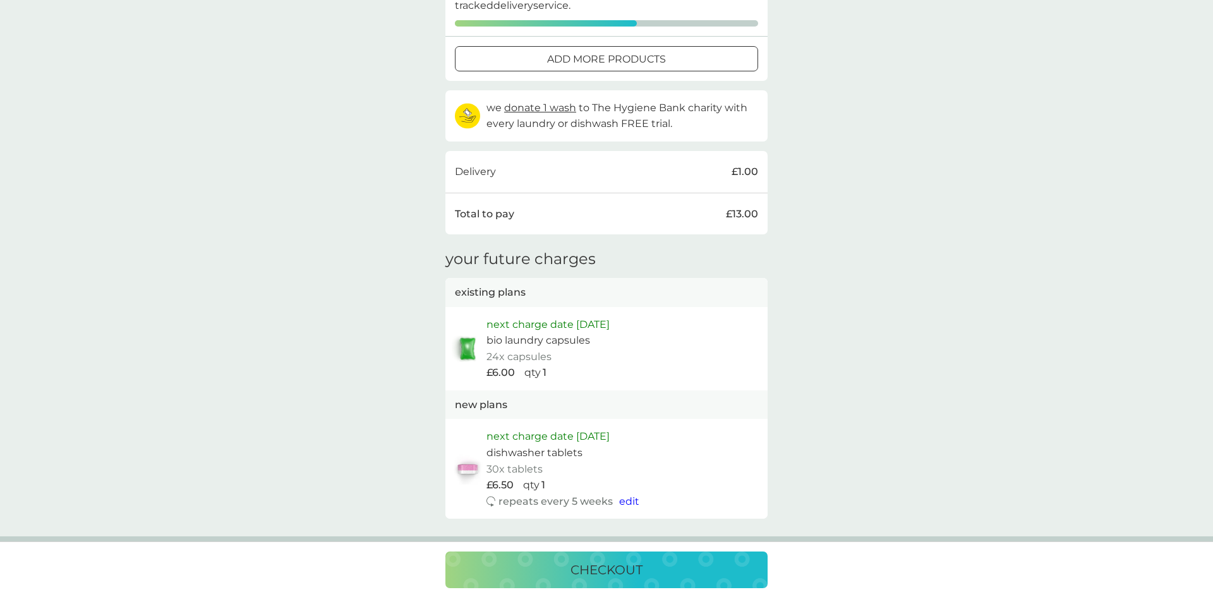
scroll to position [346, 0]
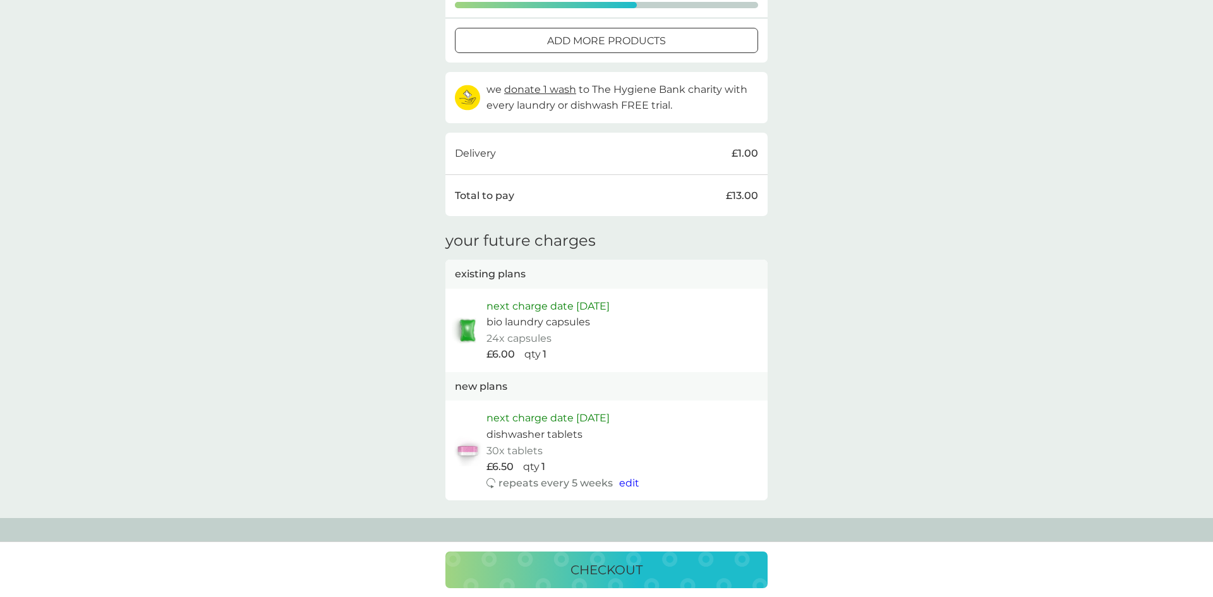
click at [650, 568] on div "checkout" at bounding box center [606, 570] width 297 height 20
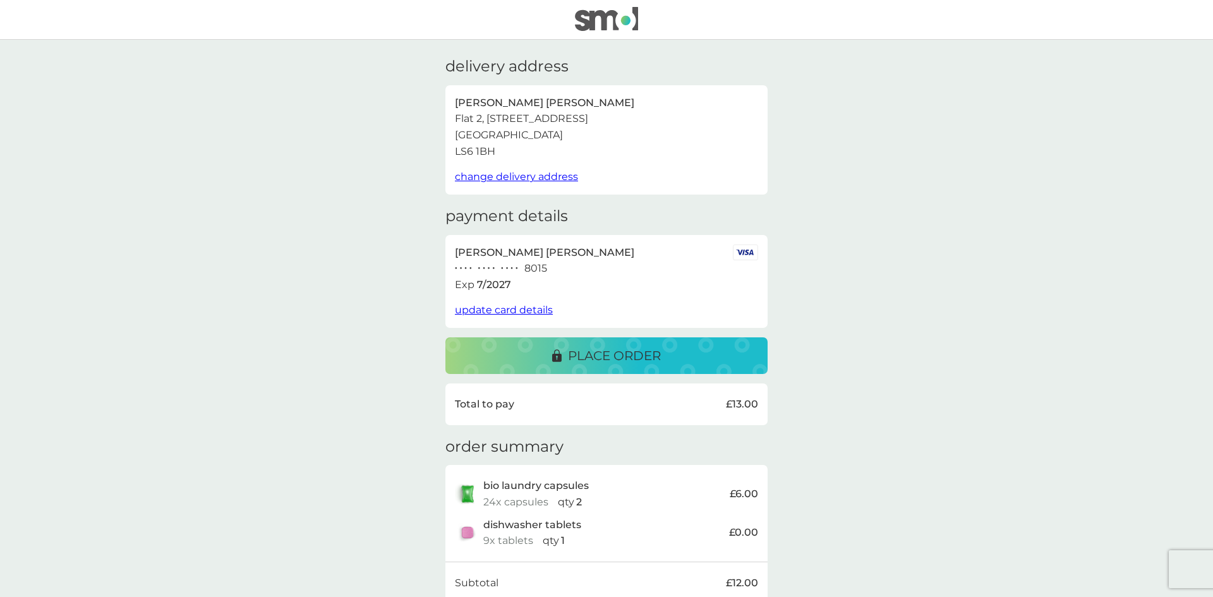
click at [522, 307] on span "update card details" at bounding box center [504, 310] width 98 height 12
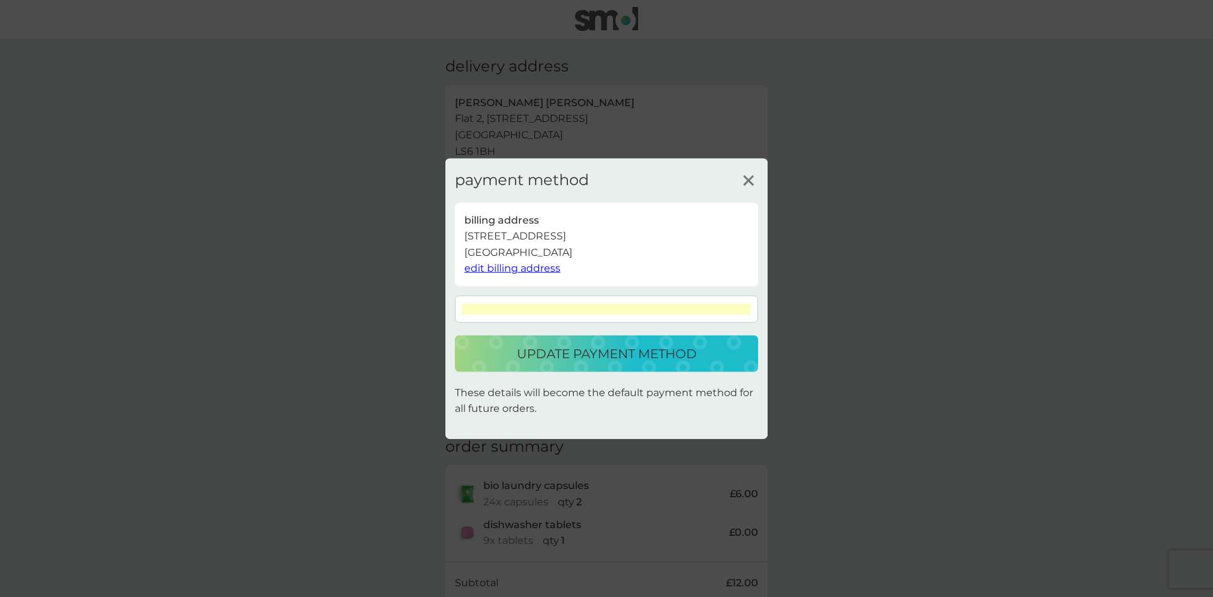
click at [496, 267] on span "edit billing address" at bounding box center [512, 268] width 96 height 12
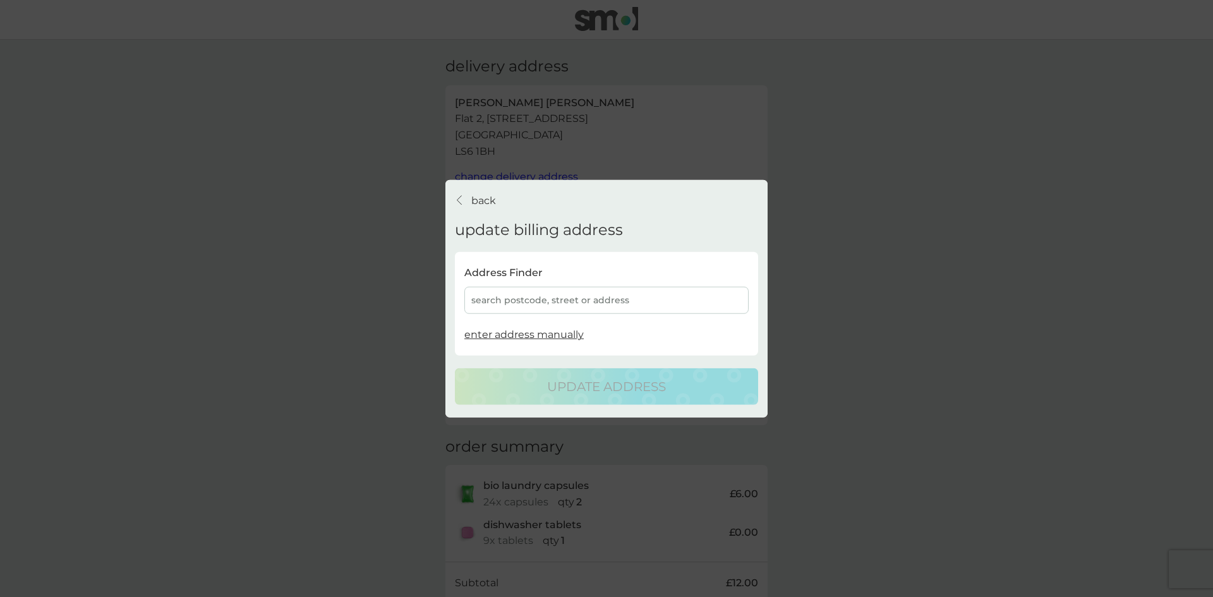
click at [531, 296] on div "search postcode, street or address" at bounding box center [606, 300] width 284 height 27
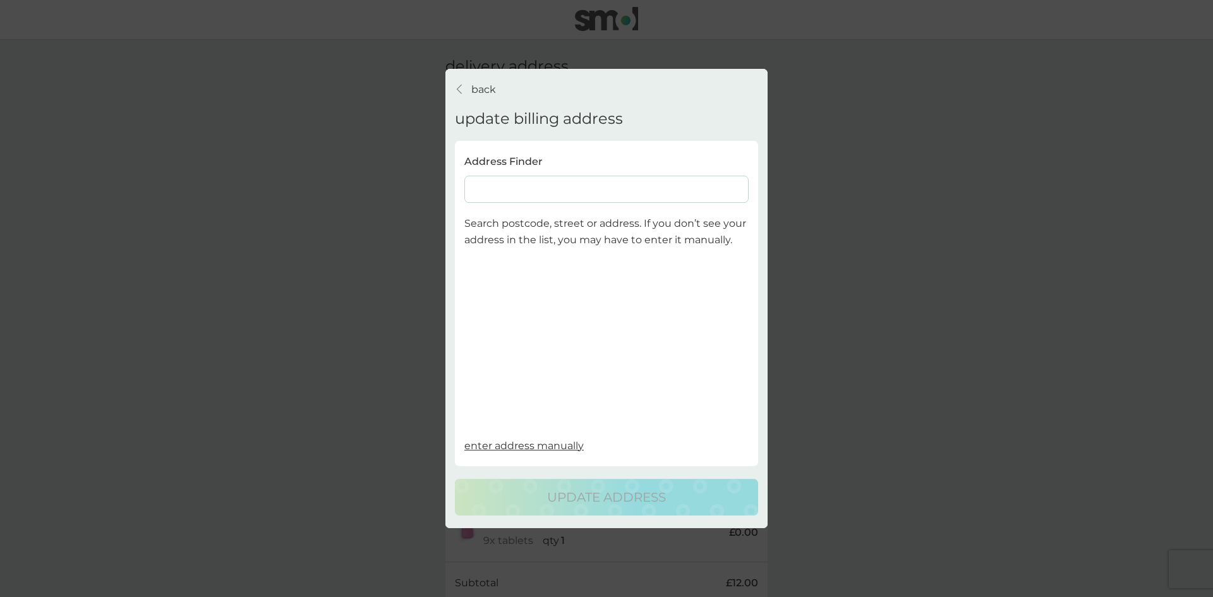
click at [498, 181] on input at bounding box center [606, 189] width 284 height 27
type input "flat 1 23 hyde park"
click at [541, 223] on div "Flat 1 23 Hyde Park Villas - Leeds LS6 1BH" at bounding box center [606, 224] width 283 height 20
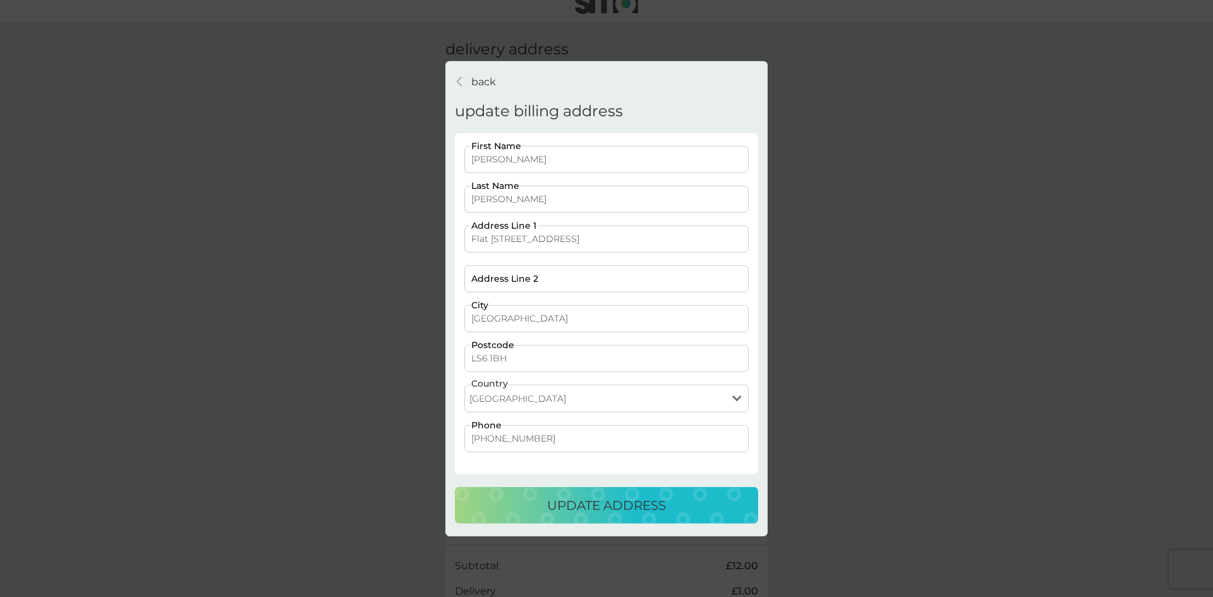
scroll to position [20, 0]
click at [586, 500] on p "update address" at bounding box center [606, 505] width 119 height 20
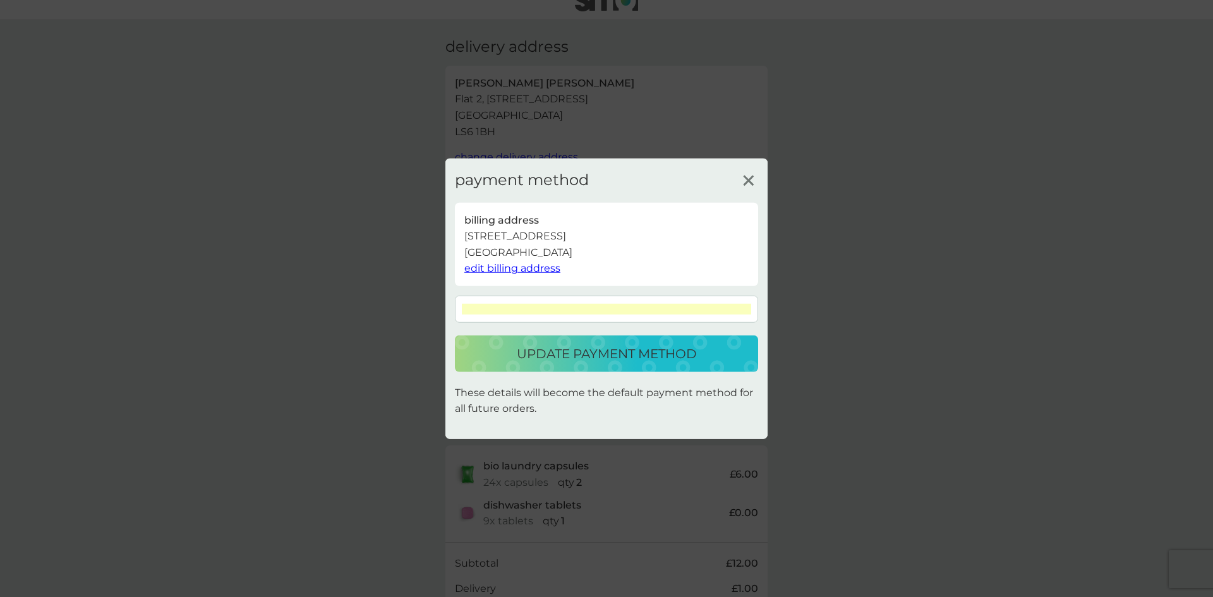
click at [655, 354] on p "update payment method" at bounding box center [607, 354] width 180 height 20
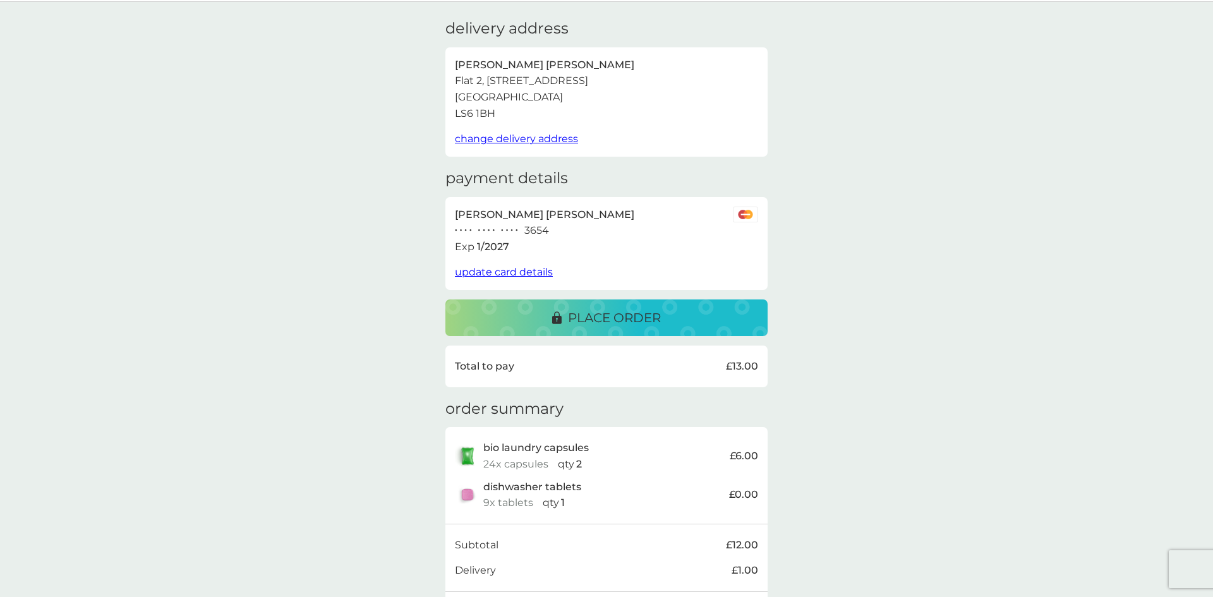
scroll to position [39, 0]
click at [552, 135] on span "change delivery address" at bounding box center [516, 137] width 123 height 12
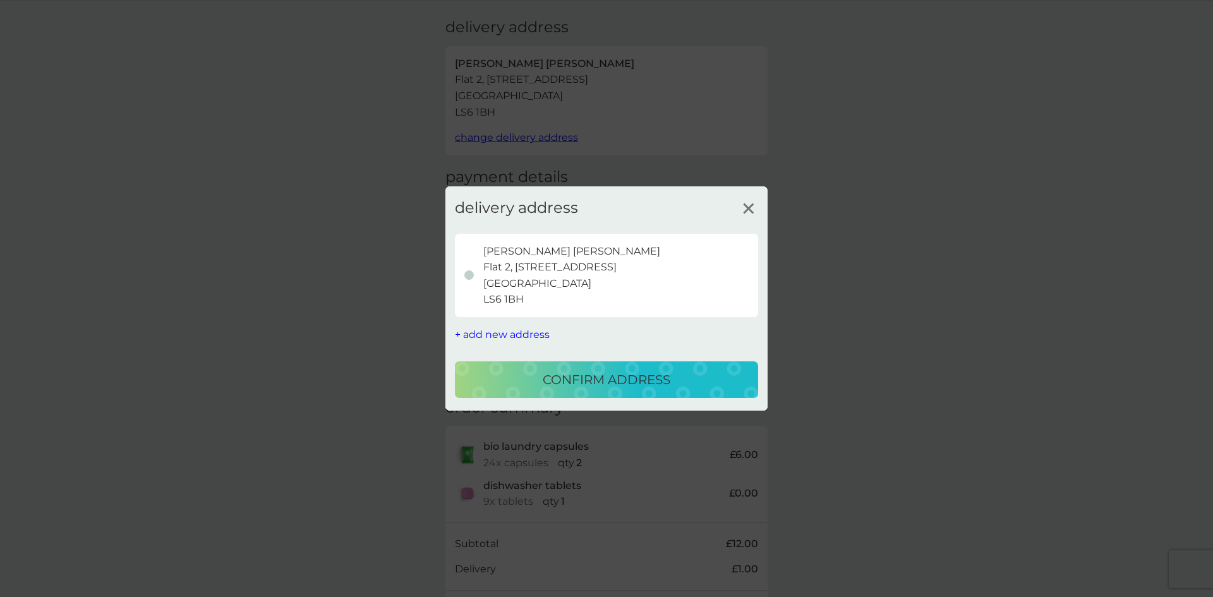
click at [501, 332] on span "+ add new address" at bounding box center [502, 335] width 95 height 12
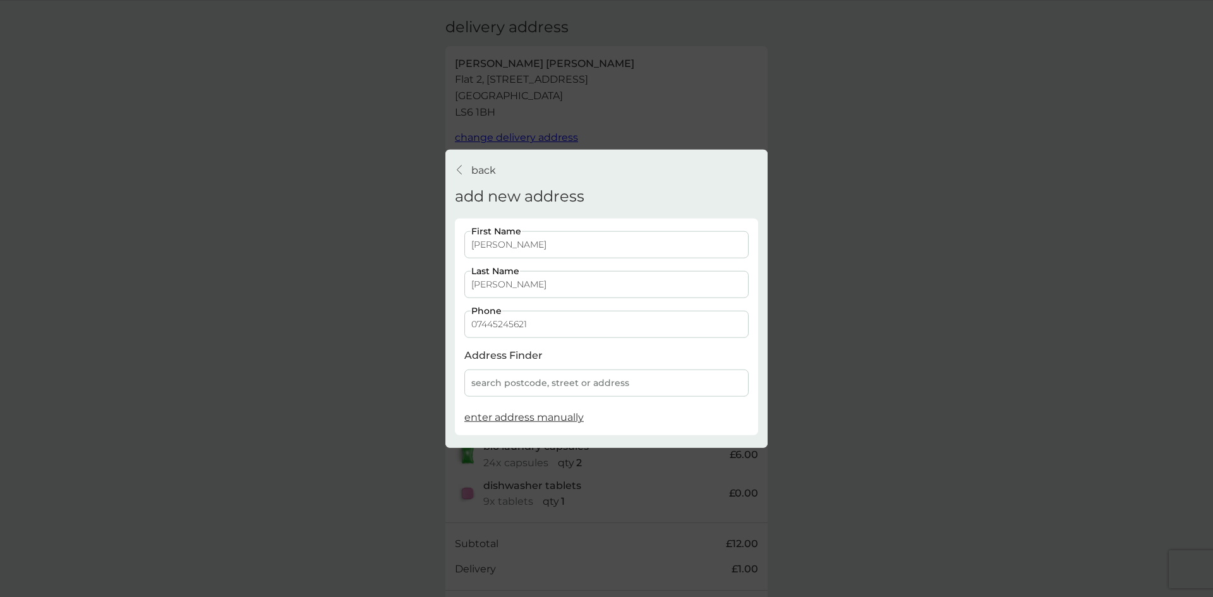
scroll to position [94, 0]
click at [519, 387] on div "search postcode, street or address" at bounding box center [606, 383] width 284 height 27
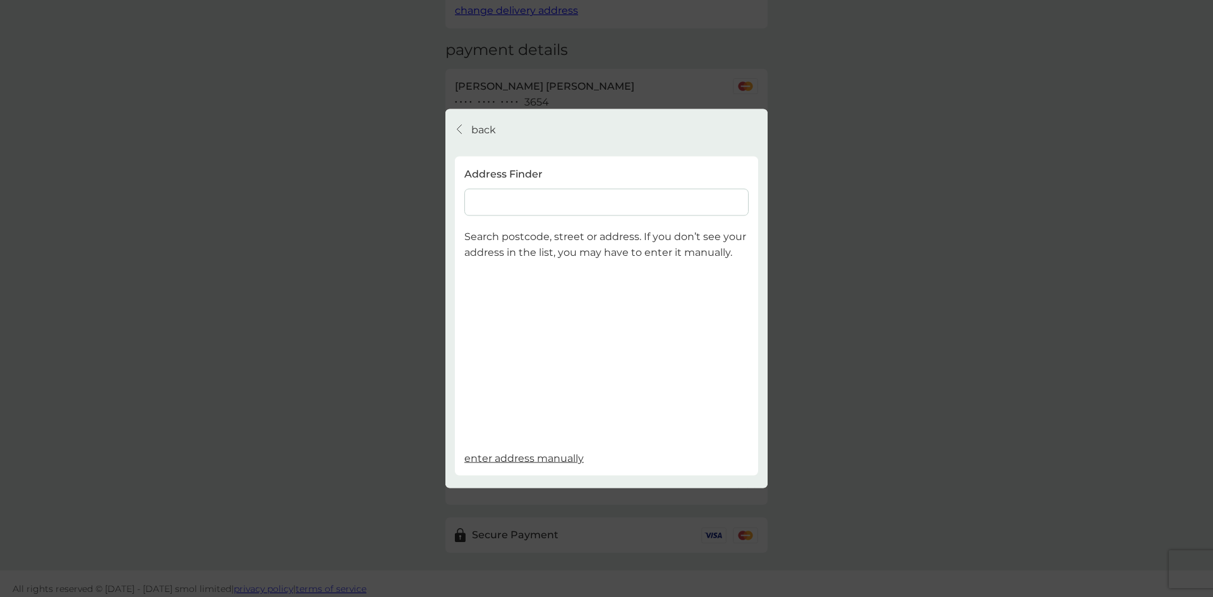
scroll to position [176, 0]
click at [494, 203] on input at bounding box center [606, 201] width 284 height 27
type input "flat 1 23 hyde park"
click at [510, 240] on div "Flat 1 23 Hyde Park Villas - Leeds LS6 1BH" at bounding box center [606, 236] width 283 height 20
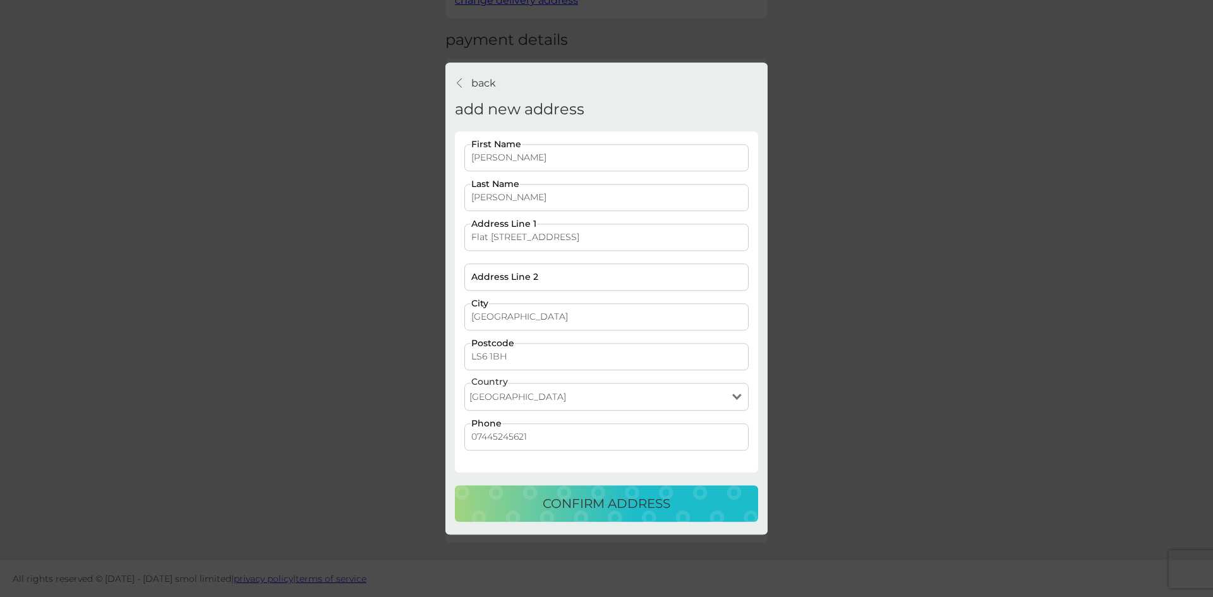
click at [588, 502] on p "confirm address" at bounding box center [607, 503] width 128 height 20
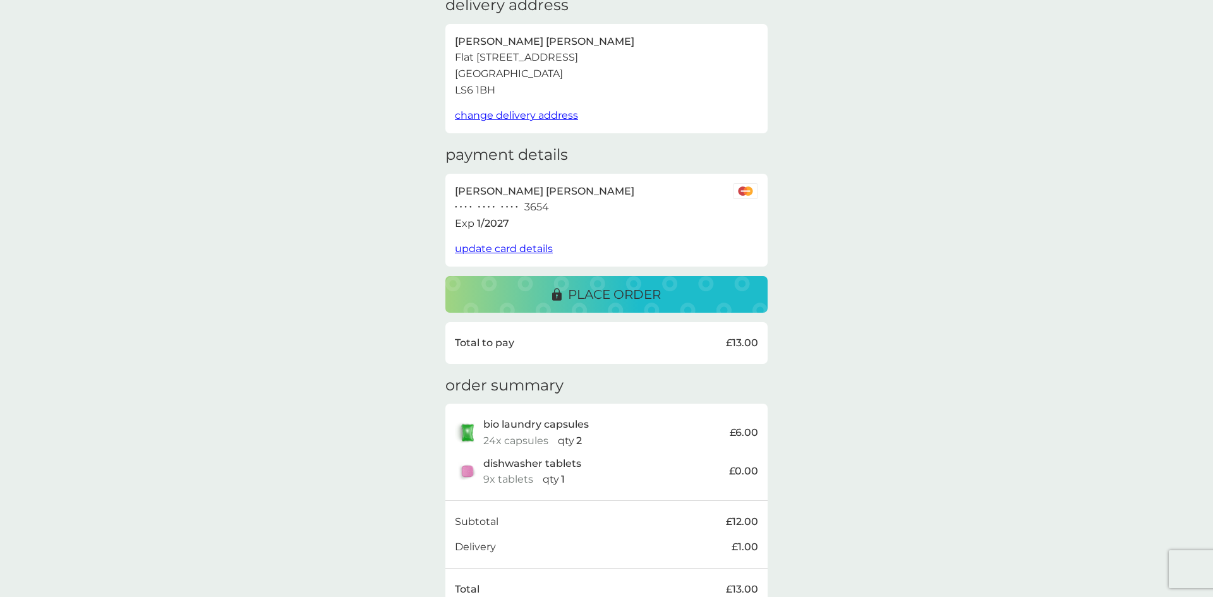
scroll to position [103, 0]
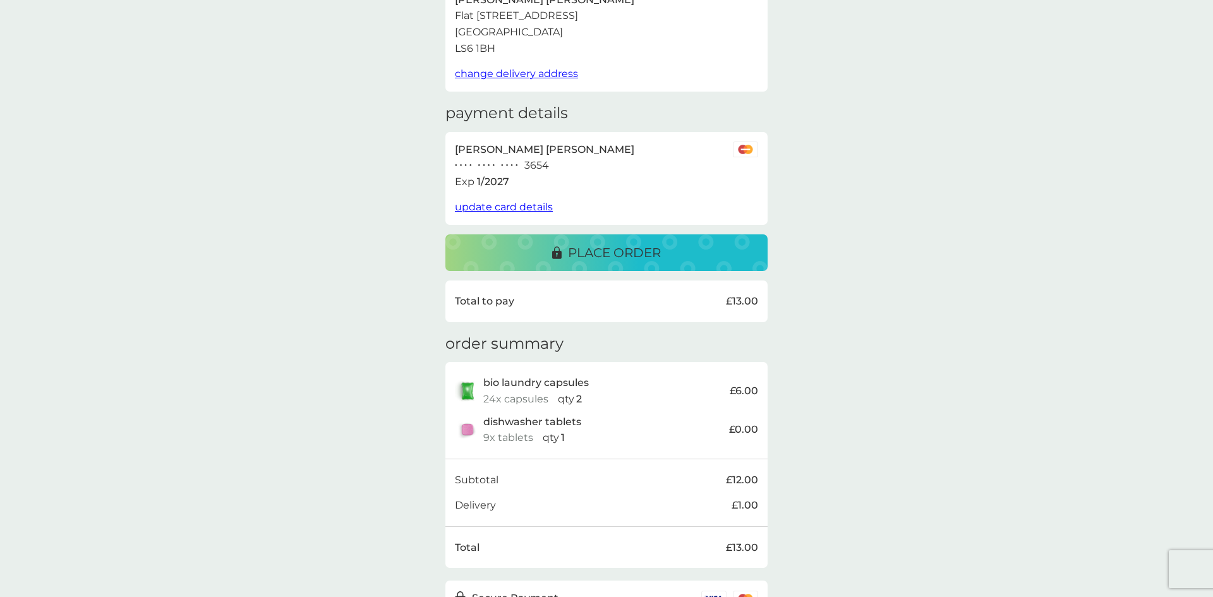
click at [591, 246] on p "place order" at bounding box center [614, 253] width 93 height 20
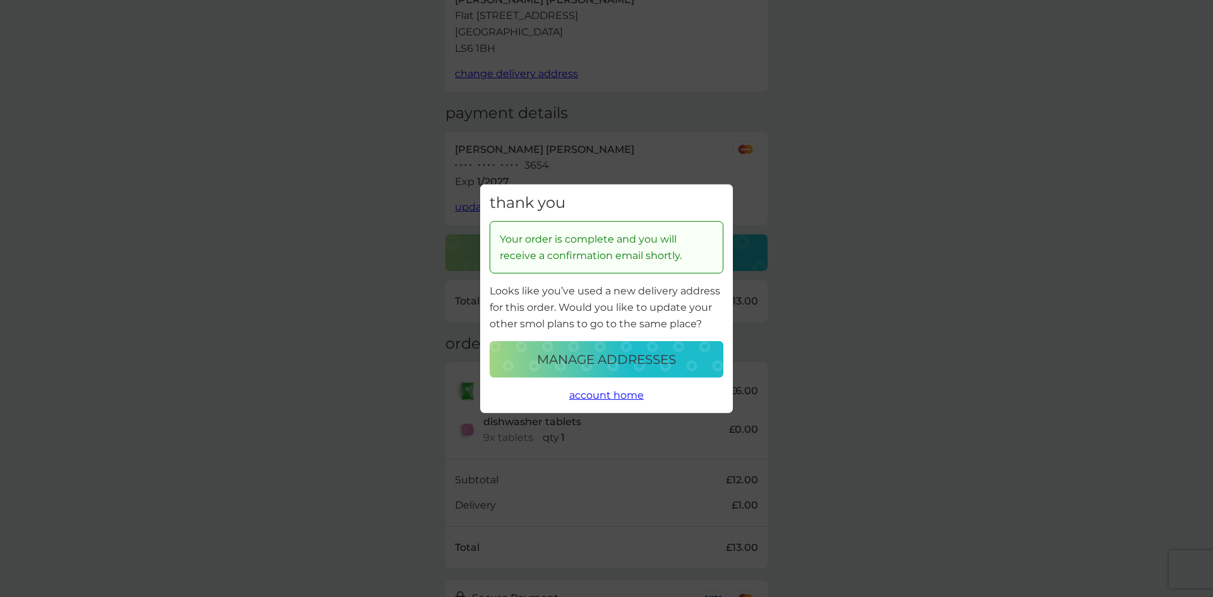
click at [627, 394] on span "account home" at bounding box center [606, 395] width 75 height 12
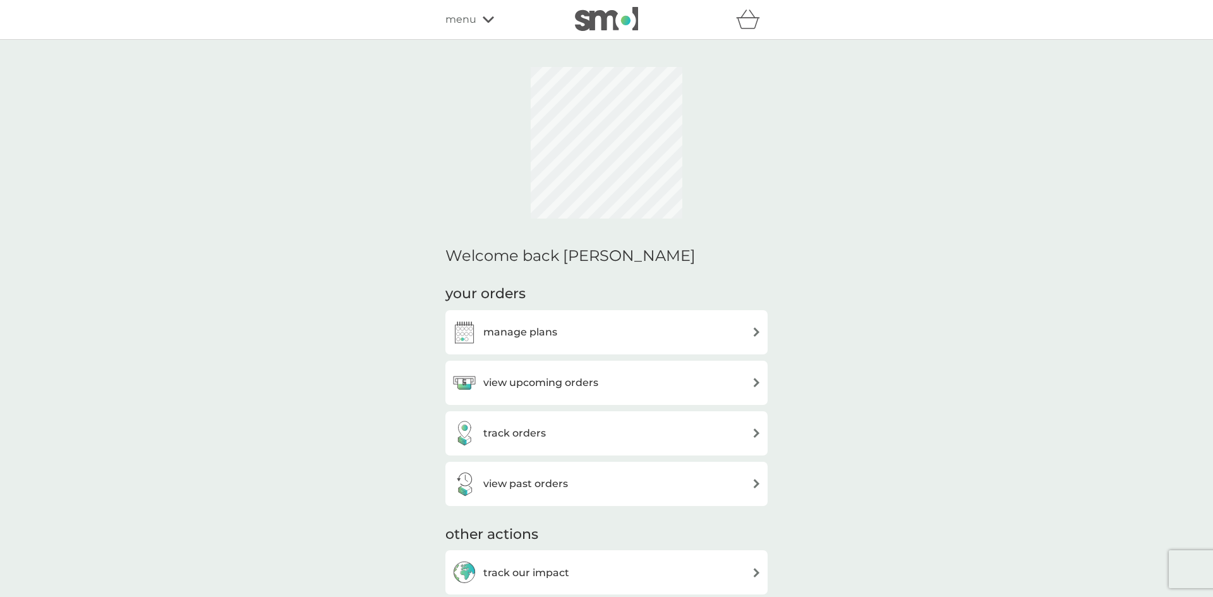
scroll to position [147, 0]
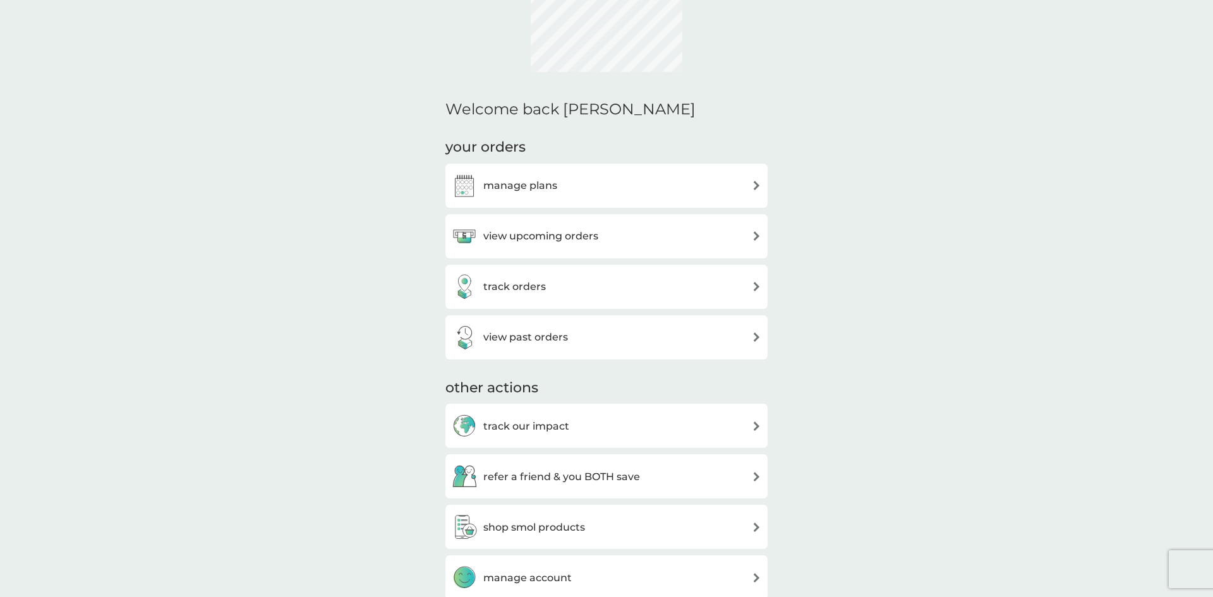
click at [759, 233] on img at bounding box center [756, 235] width 9 height 9
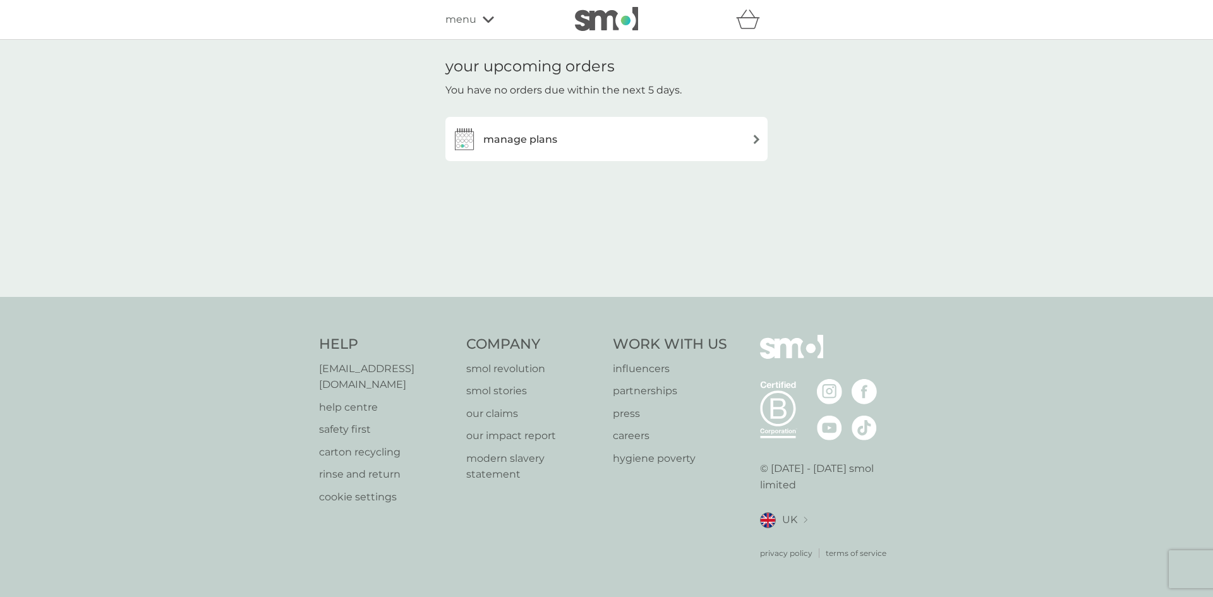
click at [758, 136] on img at bounding box center [756, 139] width 9 height 9
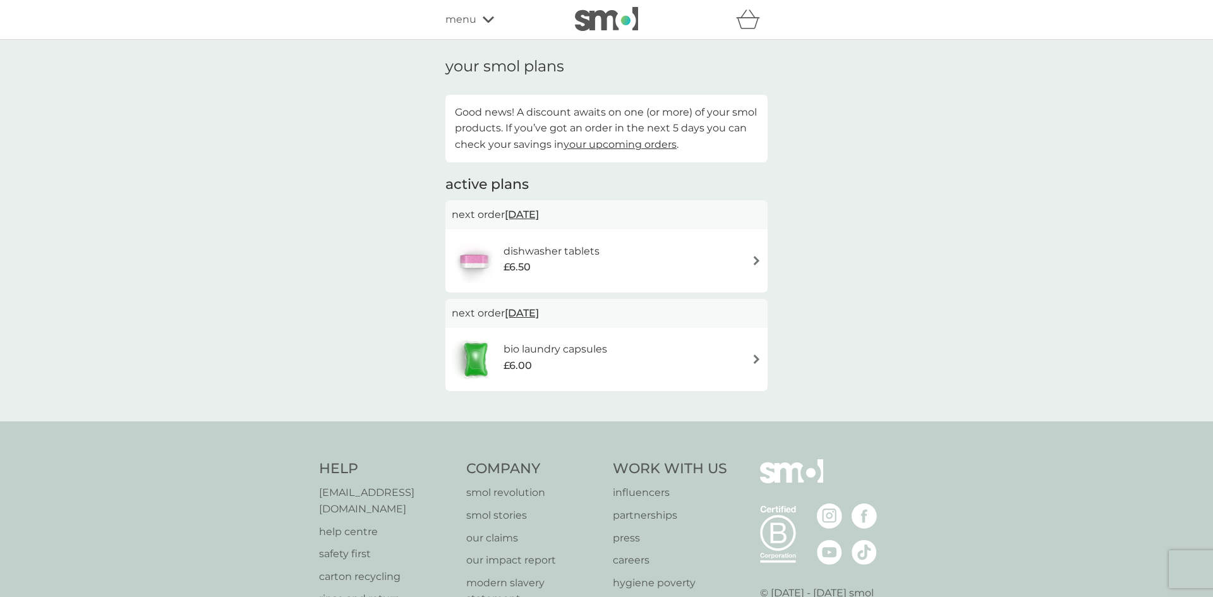
click at [624, 147] on span "your upcoming orders" at bounding box center [620, 144] width 113 height 12
